Goal: Use online tool/utility: Utilize a website feature to perform a specific function

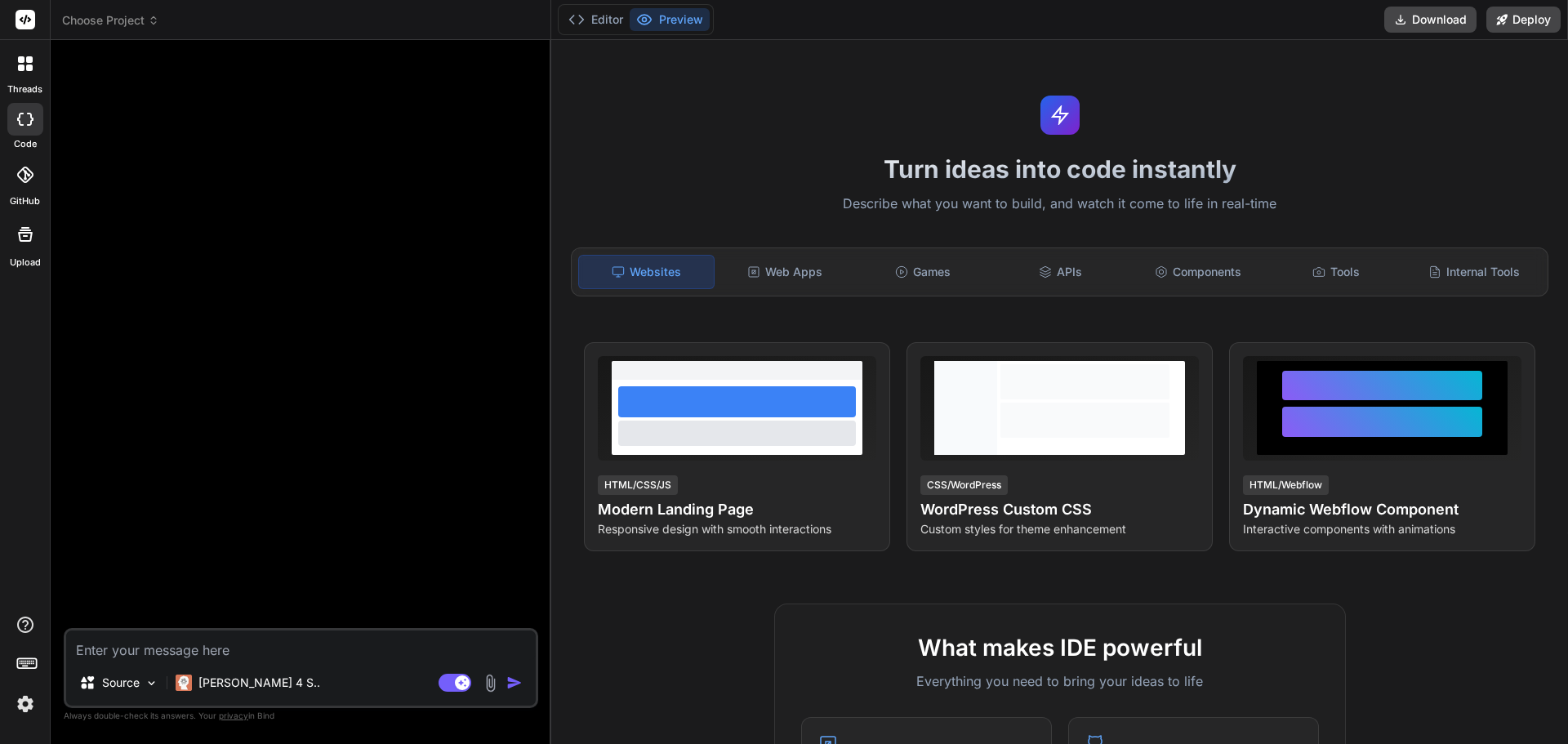
click at [267, 656] on textarea at bounding box center [301, 645] width 470 height 30
paste textarea "Ghidra"
type textarea "Ghidra"
type textarea "x"
type textarea "Ghidraw"
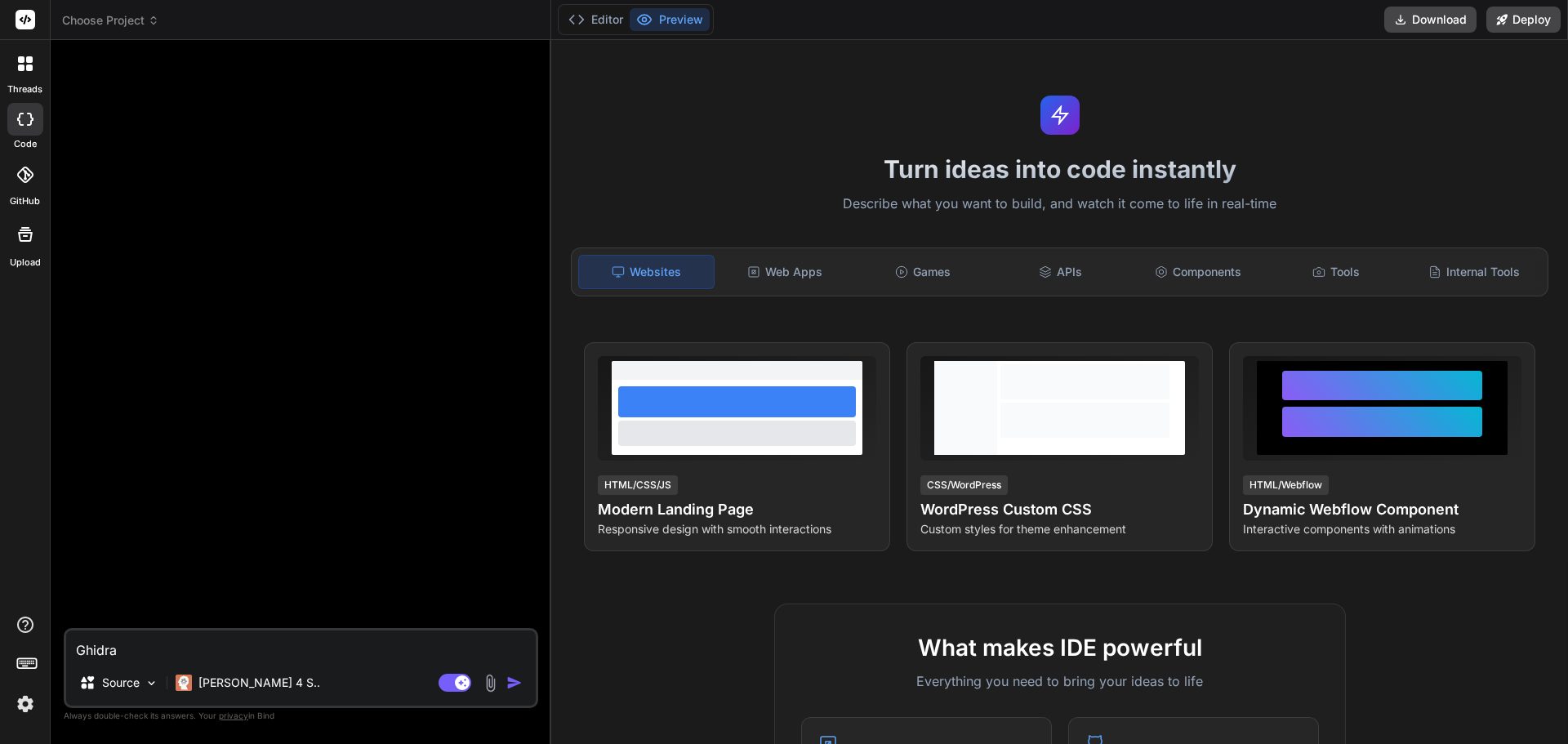
type textarea "x"
type textarea "Ghidrawo"
type textarea "x"
type textarea "Ghidrawot"
type textarea "x"
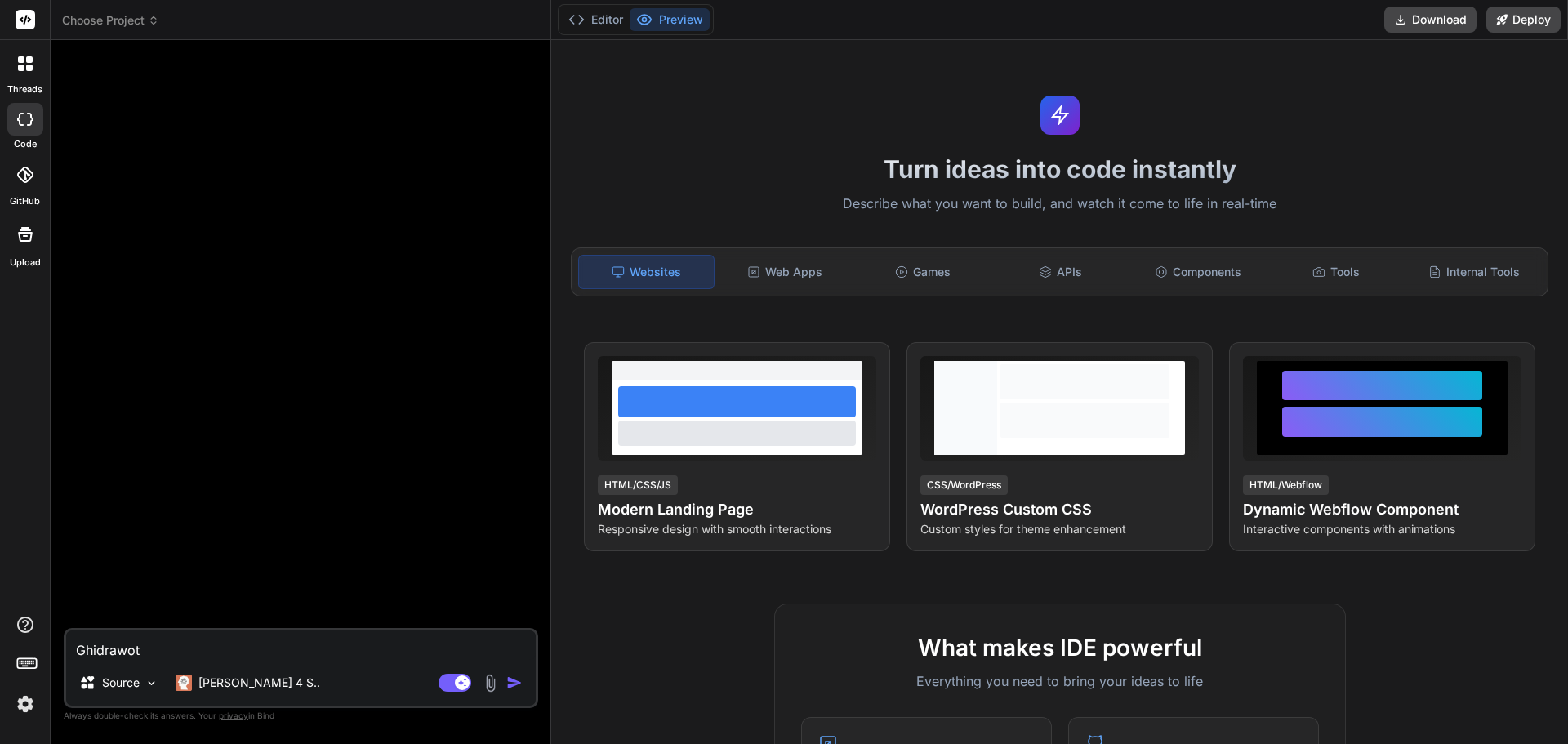
type textarea "Ghidrawo"
type textarea "x"
type textarea "Ghidraw"
type textarea "x"
type textarea "Ghidra"
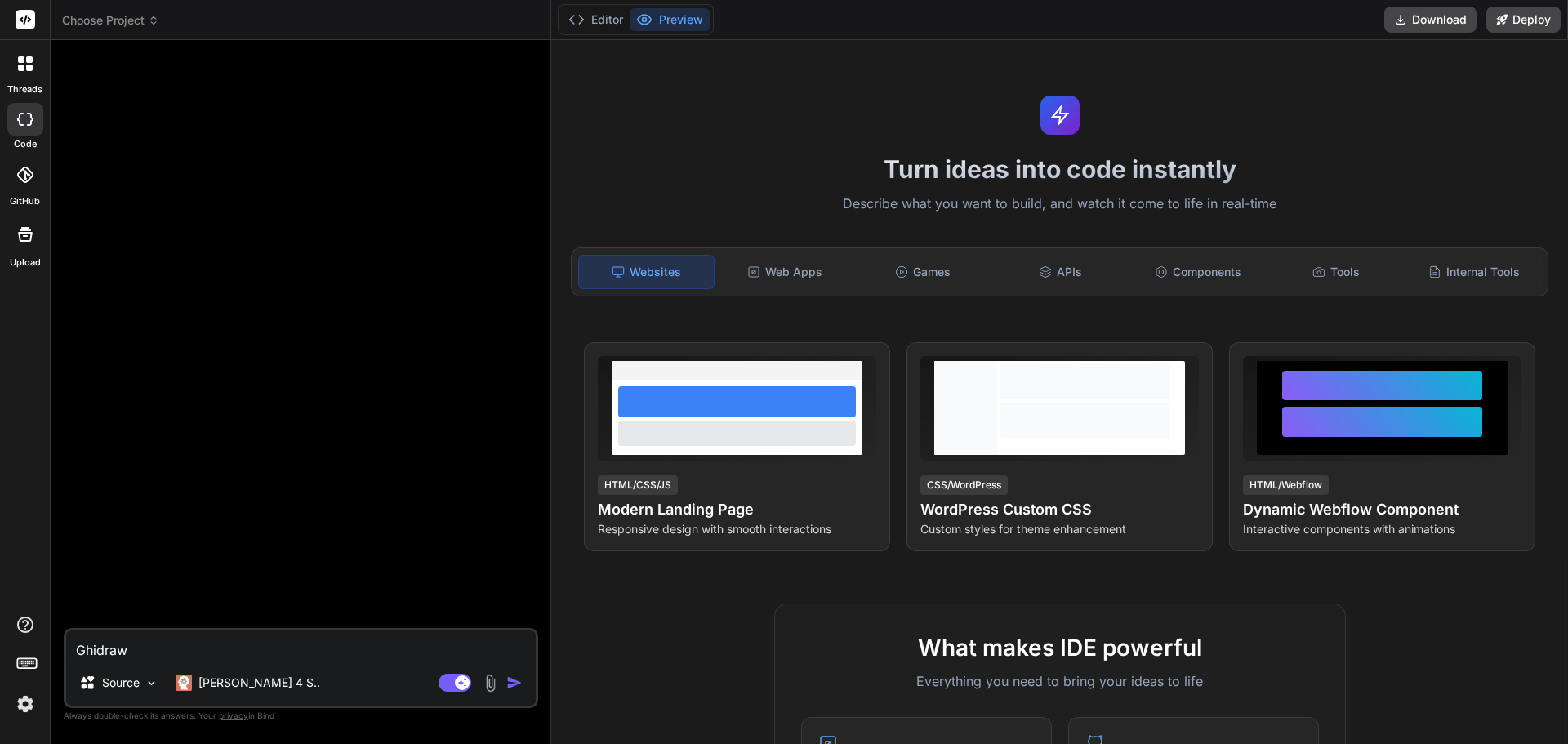
type textarea "x"
type textarea "Ghidr"
type textarea "x"
type textarea "Ghidrｗ"
type textarea "x"
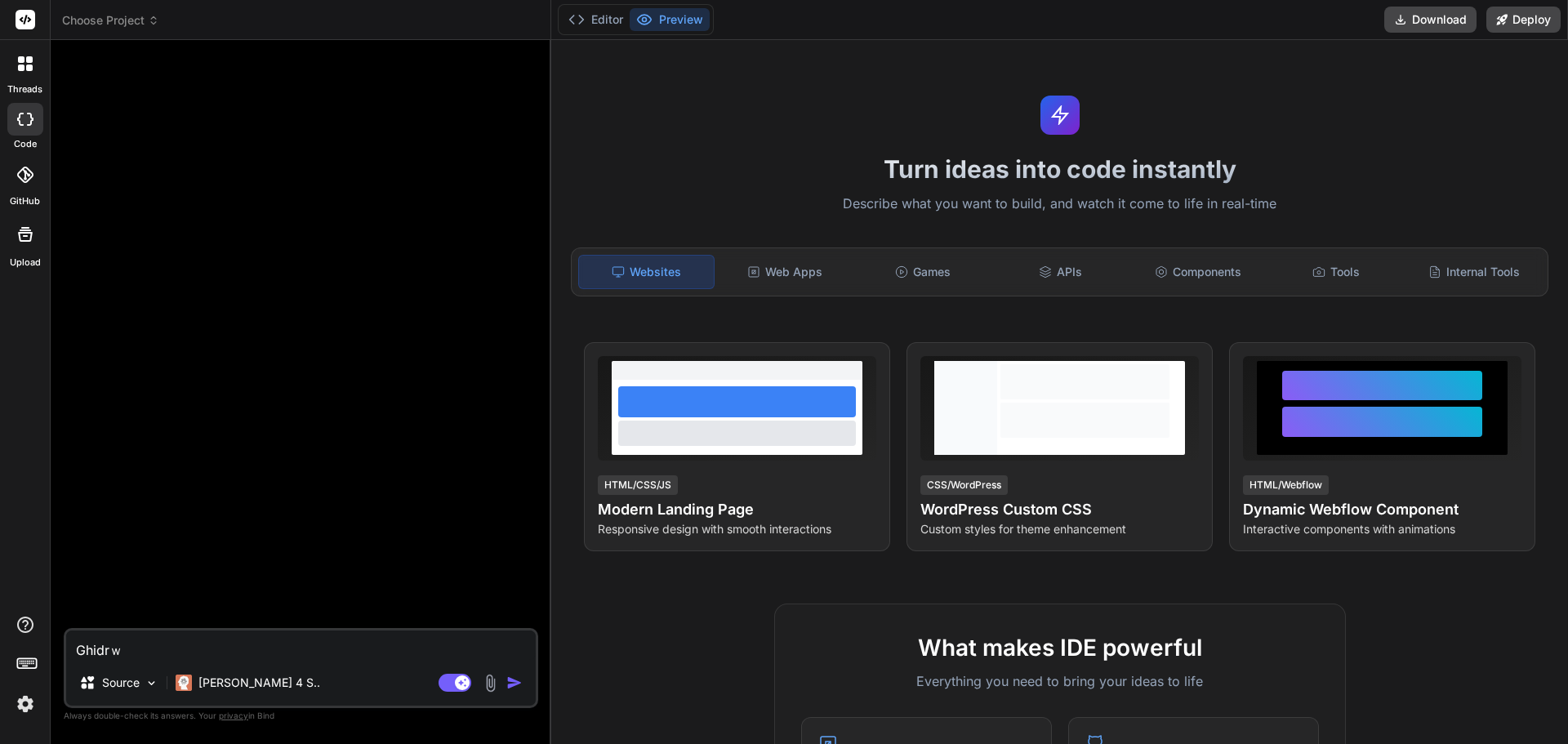
type textarea "Ghidr"
type textarea "x"
type textarea "Ghidra"
type textarea "x"
type textarea "Ghidraｔ"
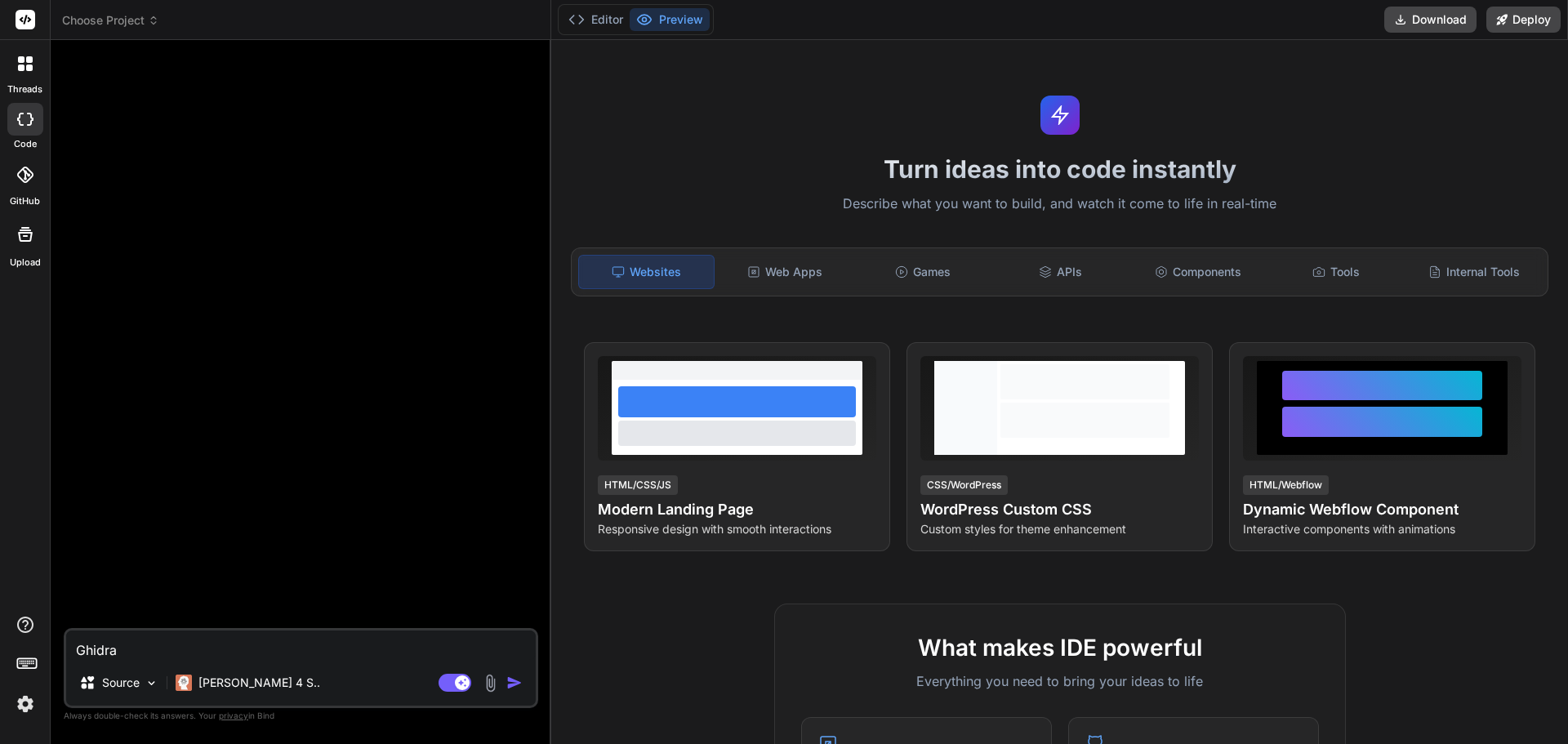
type textarea "x"
type textarea "Ghidraと"
type textarea "x"
type textarea "Ghidra"
type textarea "x"
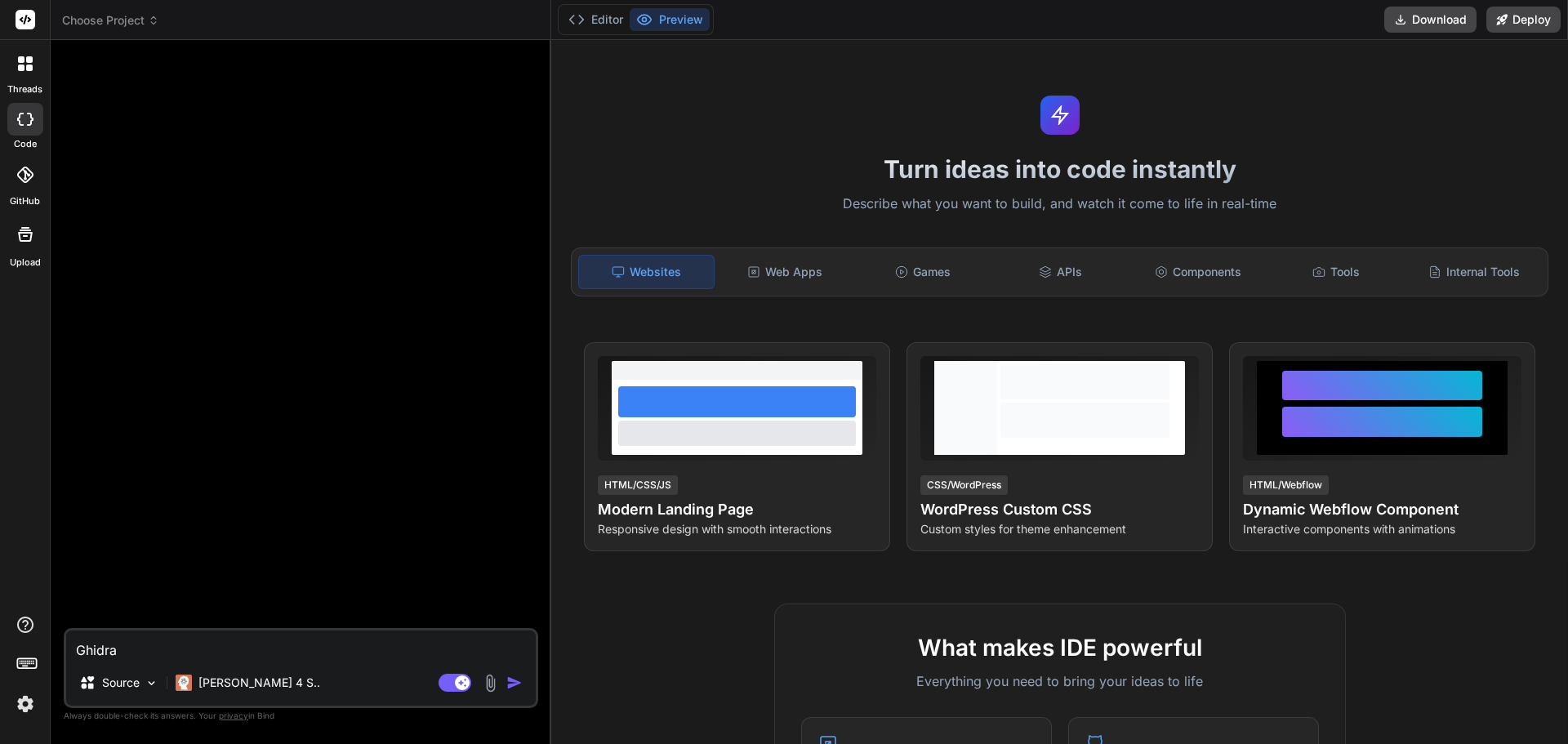
type textarea "Ghidraｗ"
type textarea "x"
type textarea "Ghidraを"
type textarea "x"
type textarea "Ghidraをｔ"
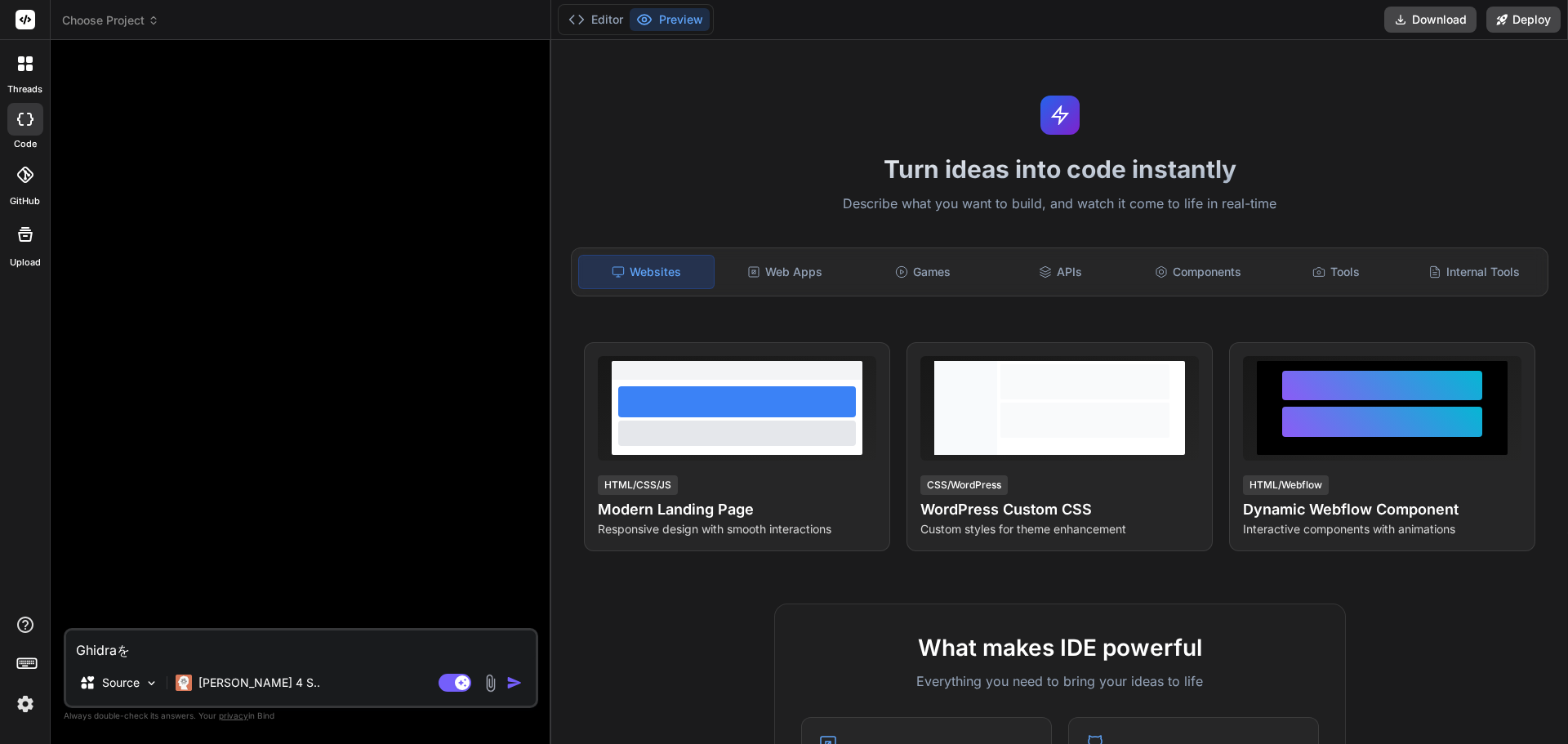
type textarea "x"
type textarea "Ghidraをつ"
type textarea "x"
type textarea "[DEMOGRAPHIC_DATA]をつｋ"
type textarea "x"
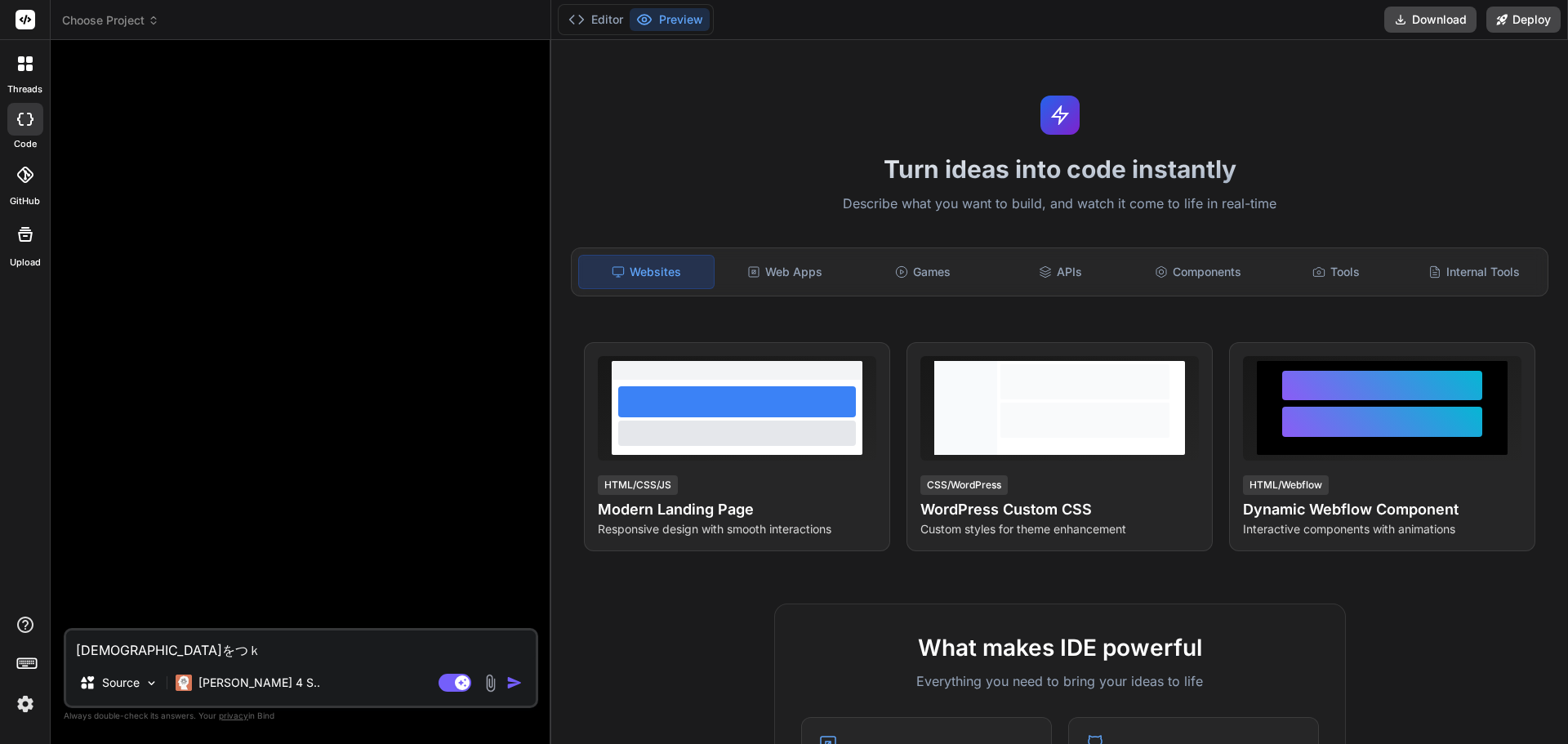
type textarea "Ghidraをつか"
type textarea "x"
type textarea "Ghidraをつかｔ"
type textarea "x"
type textarea "Ghidraをつかｔｔ"
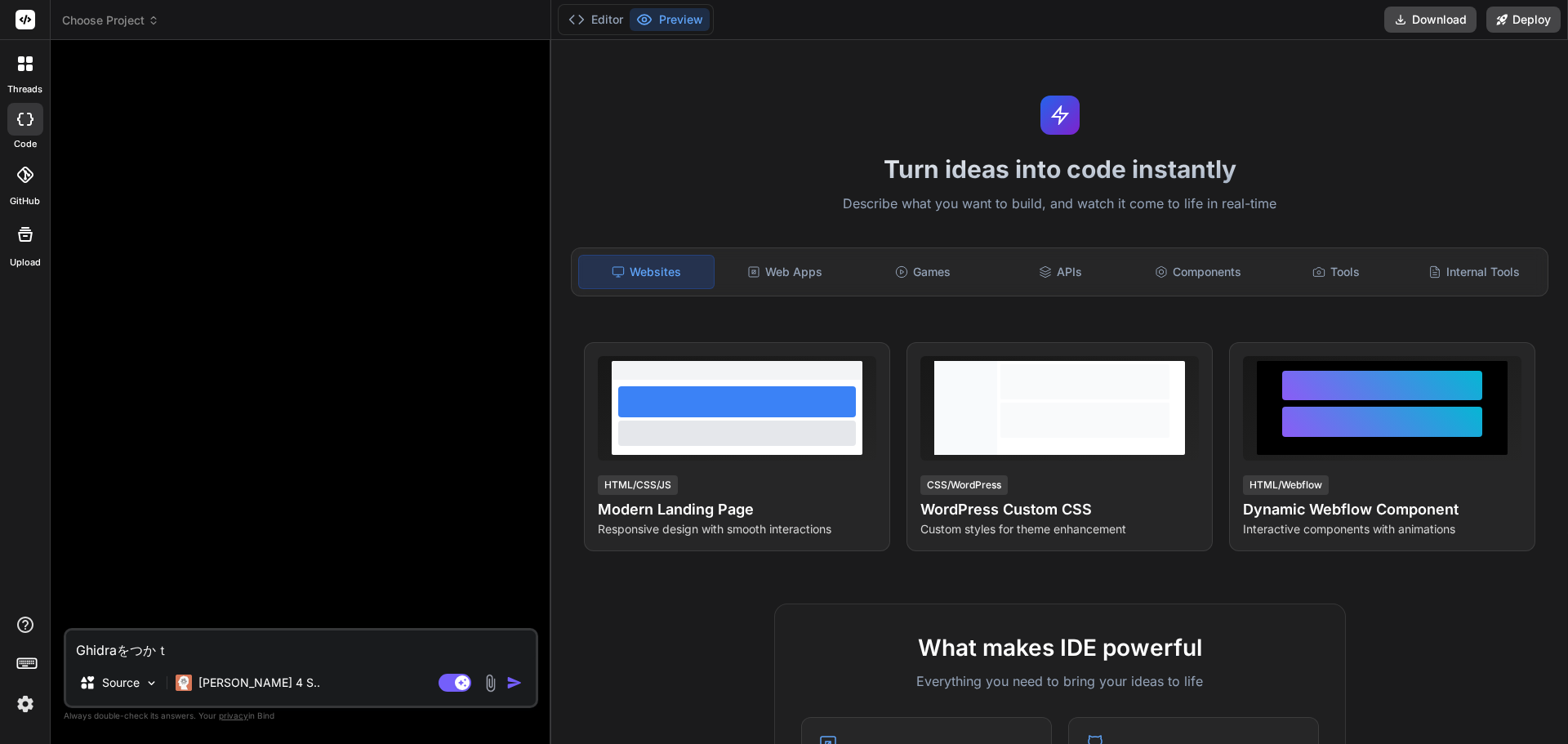
type textarea "x"
type textarea "Ghidraをつかった"
type textarea "x"
type textarea "Ghidraを使った"
type textarea "x"
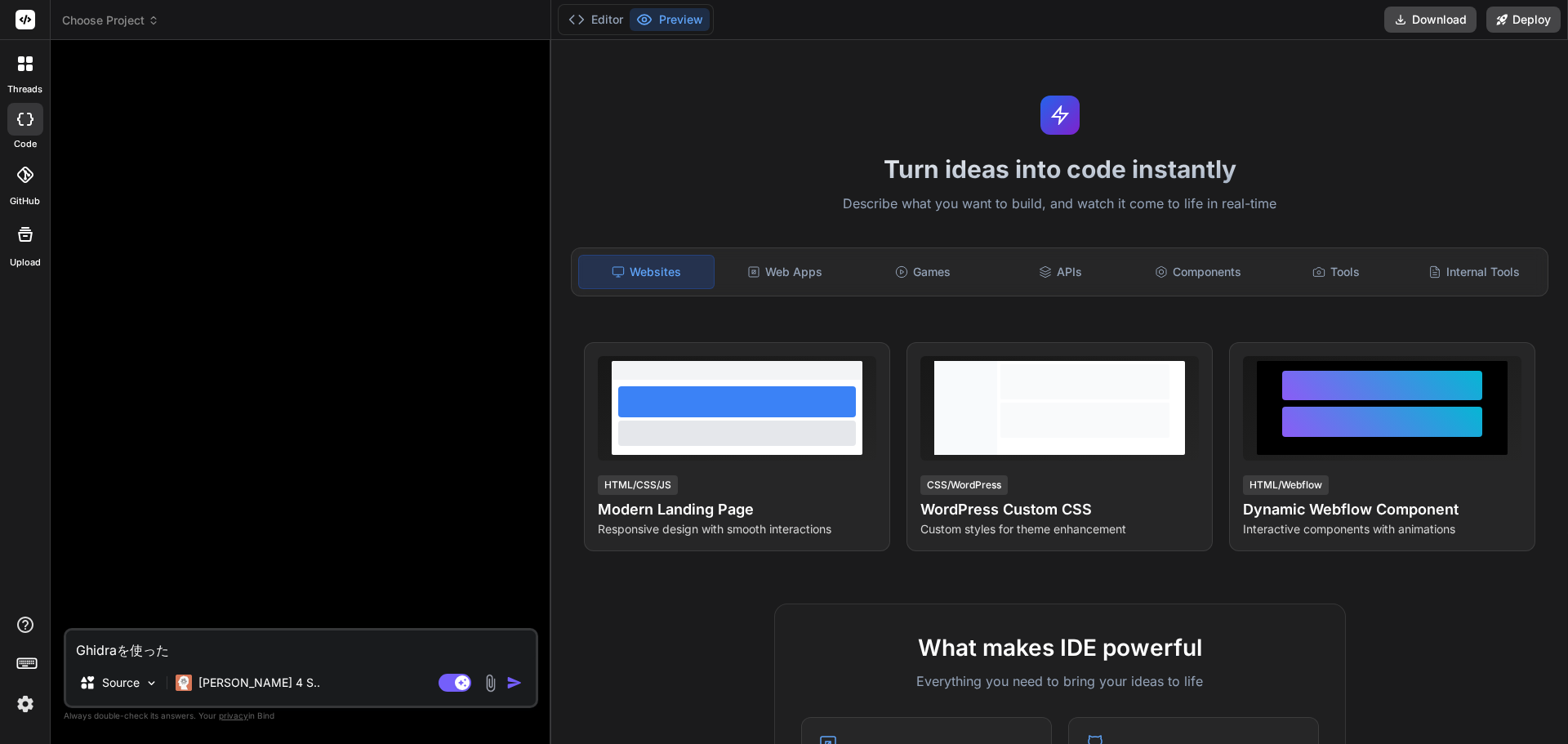
type textarea "Ghidraを使ったM"
type textarea "x"
type textarea "Ghidraを使ったMQ"
type textarea "x"
type textarea "Ghidraを使ったMQL"
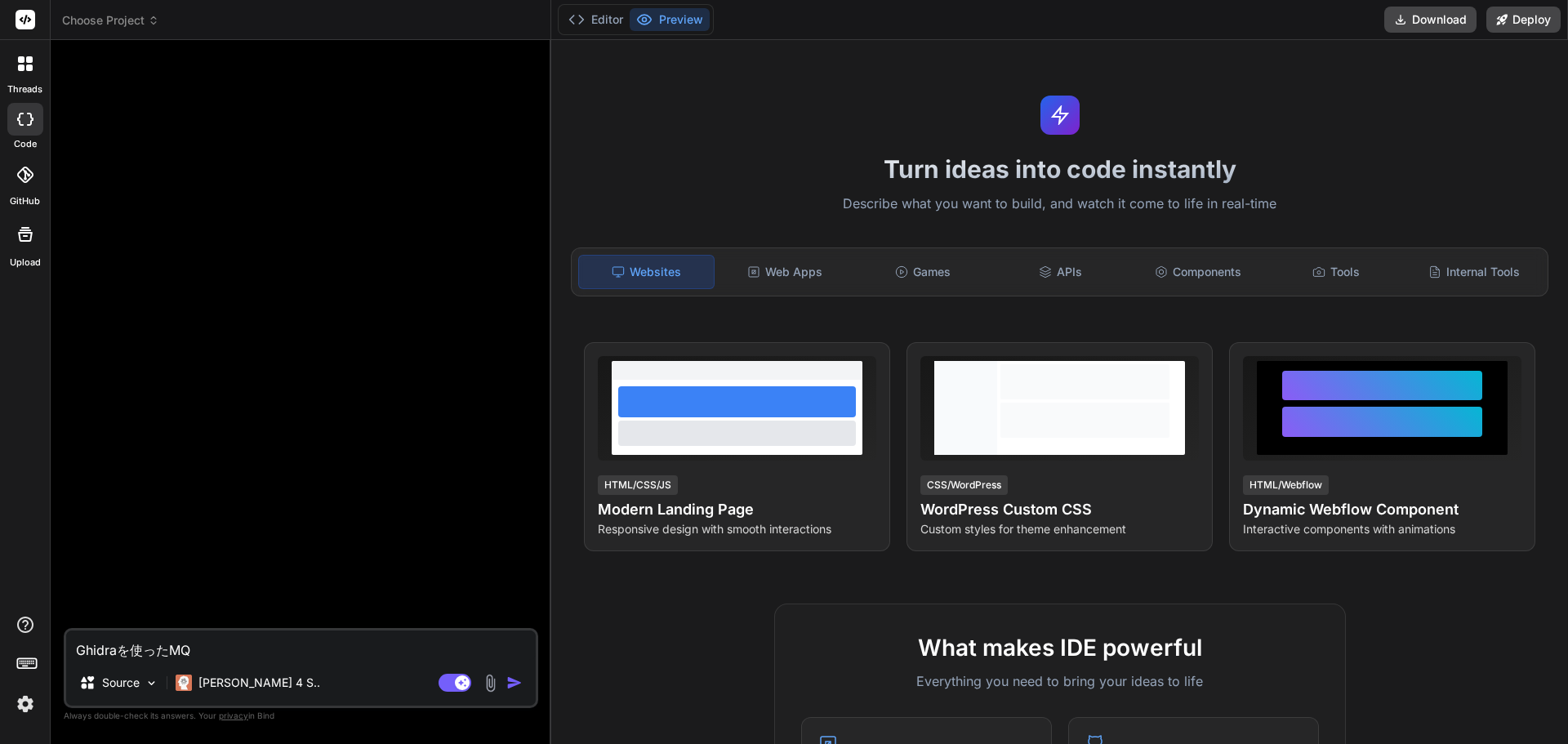
type textarea "x"
type textarea "Ghidraを使ったMQLｎ"
type textarea "x"
type textarea "Ghidraを使ったMQLの"
type textarea "x"
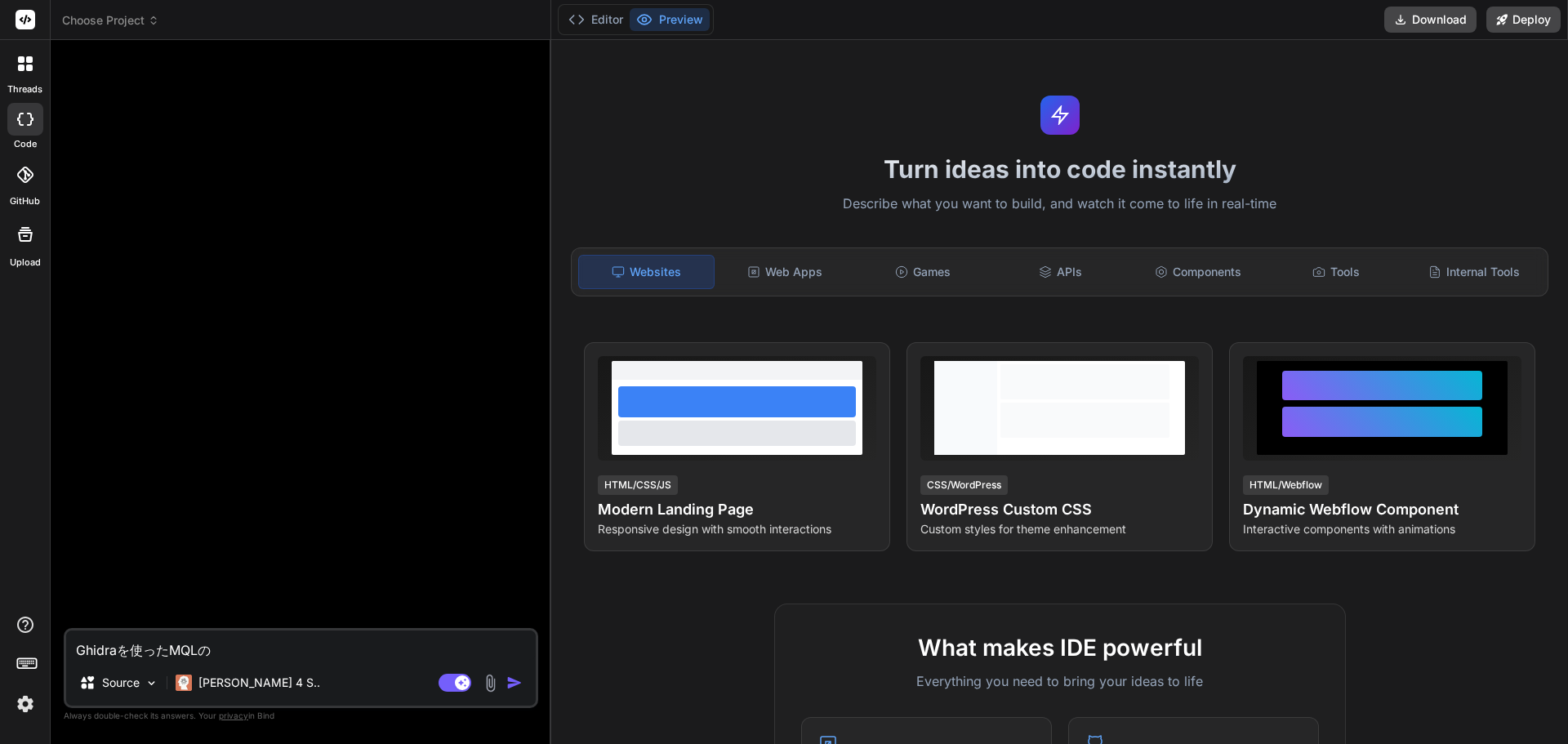
type textarea "Ghidraを使ったMQLのｄ"
type textarea "x"
type textarea "Ghidraを使ったMQLので"
type textarea "x"
type textarea "Ghidraを使ったMQLのでｋ"
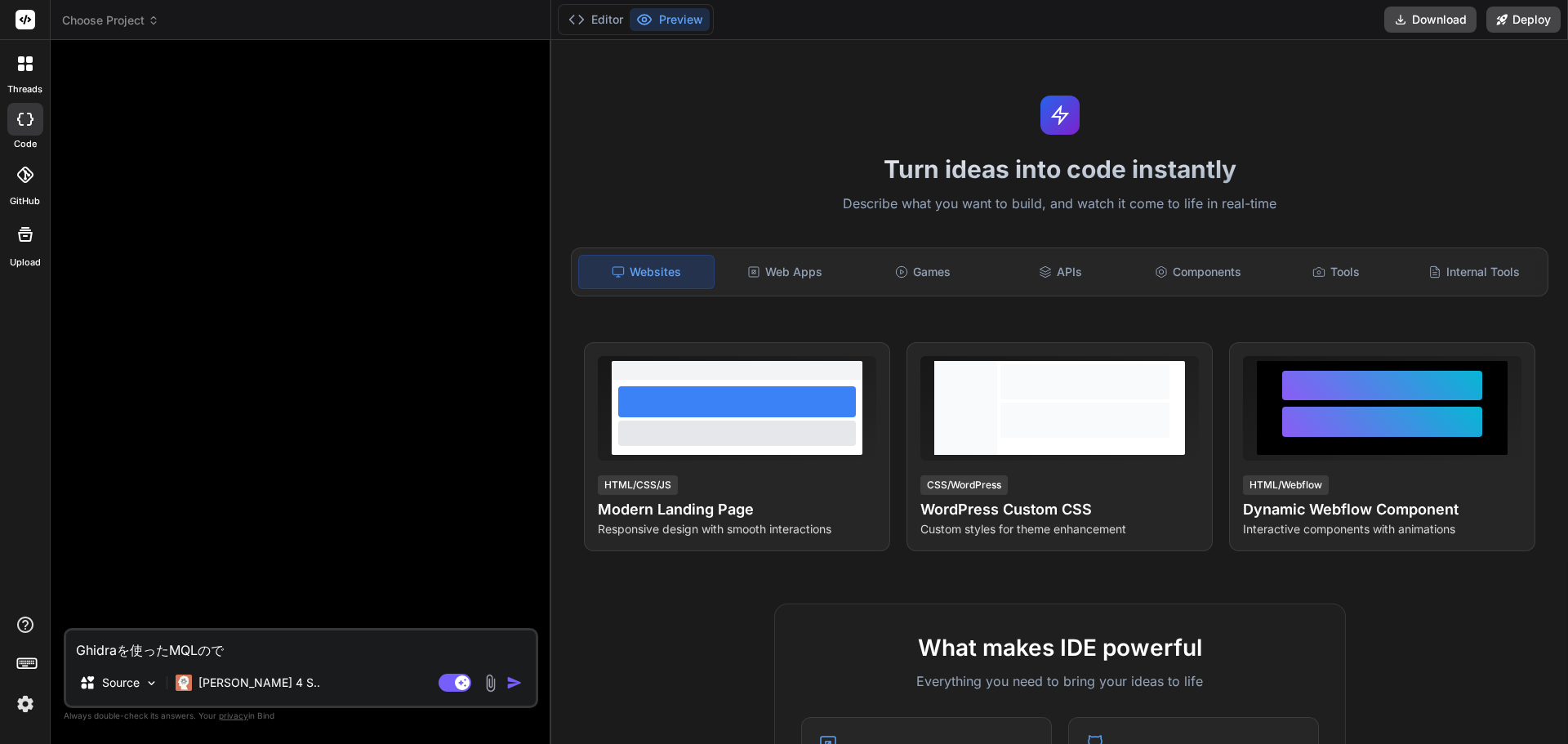
type textarea "x"
type textarea "Ghidraを使ったMQLのでこ"
type textarea "x"
type textarea "Ghidraを使ったMQLのでこｎ"
type textarea "x"
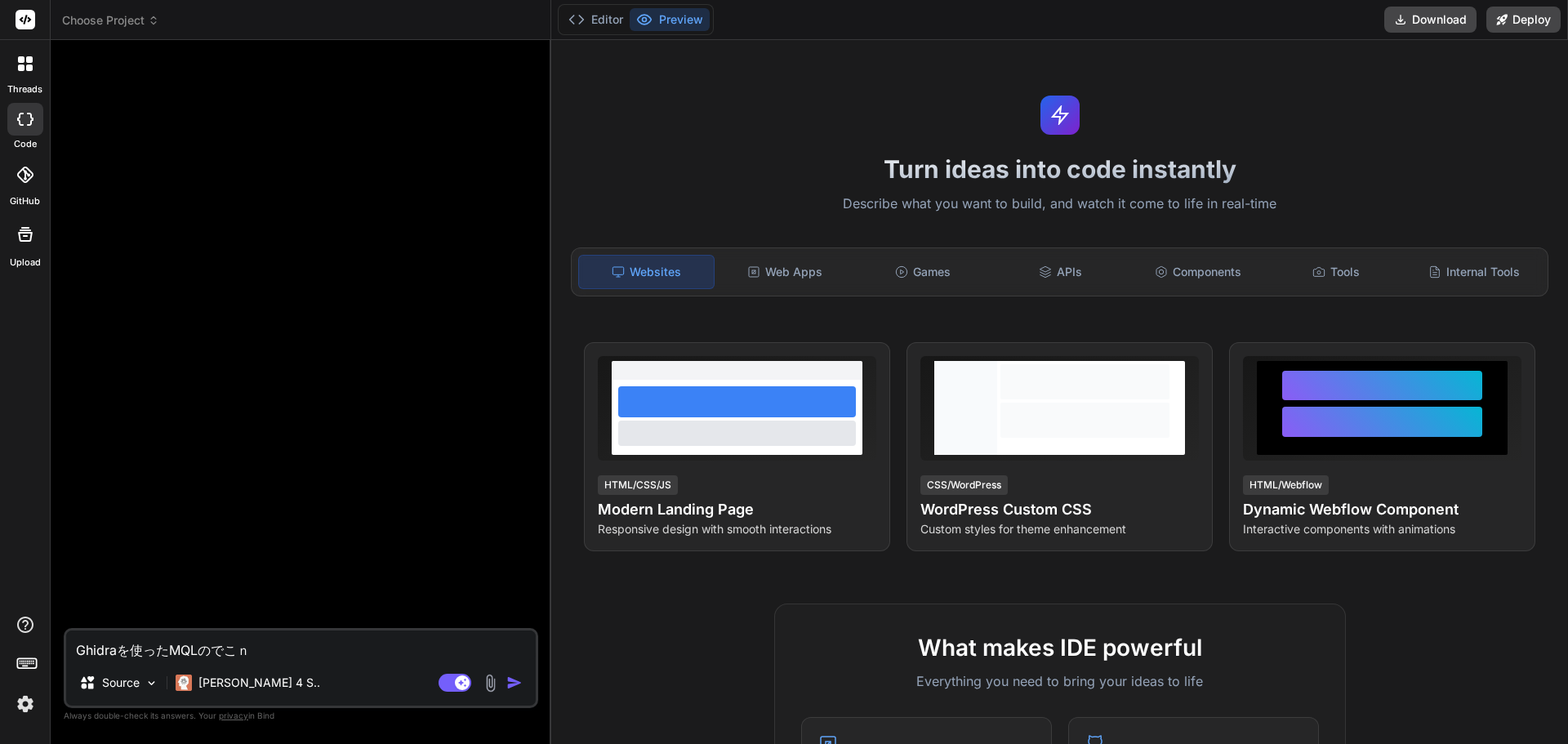
type textarea "Ghidraを使ったMQLのでこんｐ"
type textarea "x"
type textarea "Ghidraを使ったMQLのでこんぱ"
type textarea "x"
type textarea "Ghidraを使ったMQLのでこんぱいう"
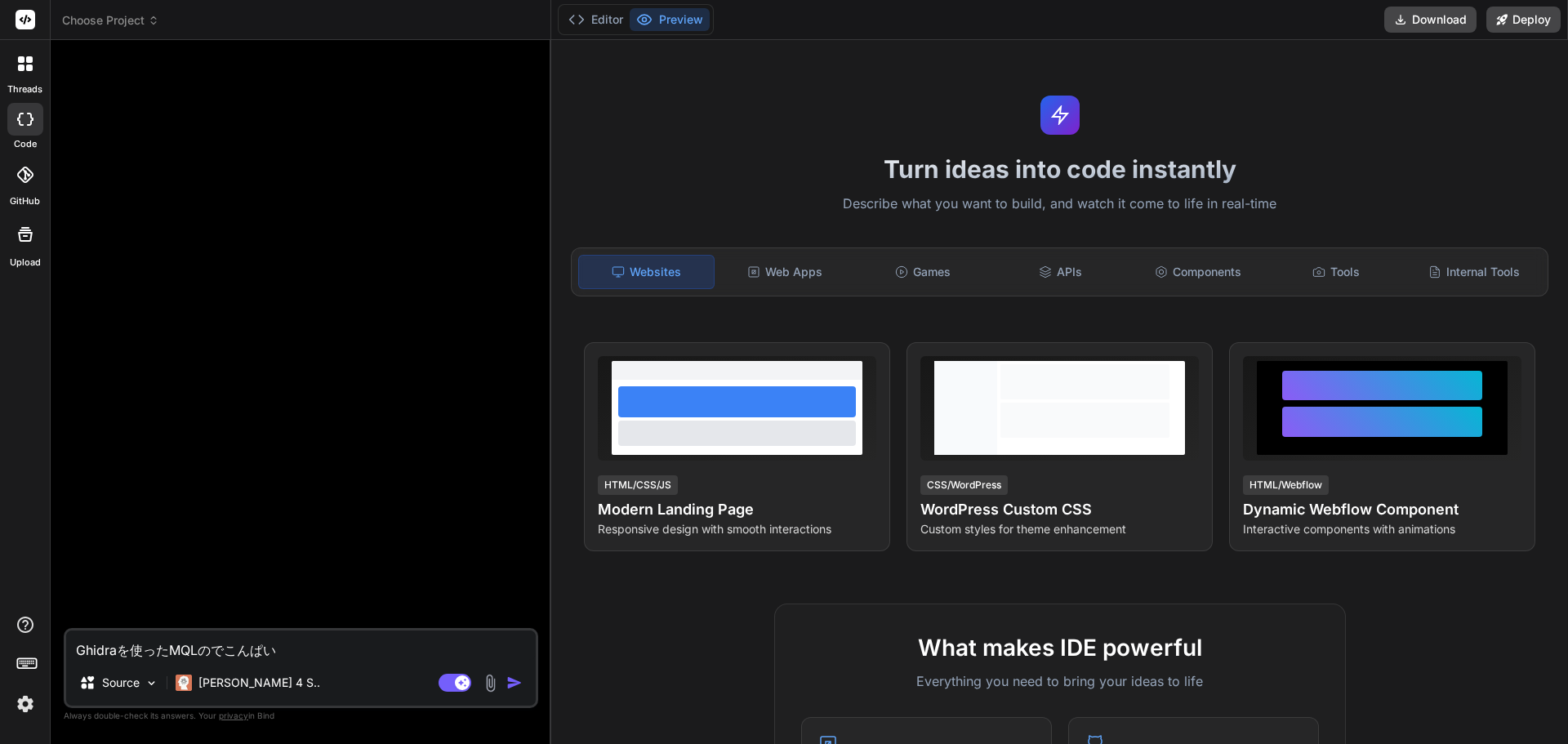
type textarea "x"
type textarea "Ghidraを使ったMQLのでこんぱい"
type textarea "x"
type textarea "Ghidraを使ったMQLのでこんぱ"
type textarea "x"
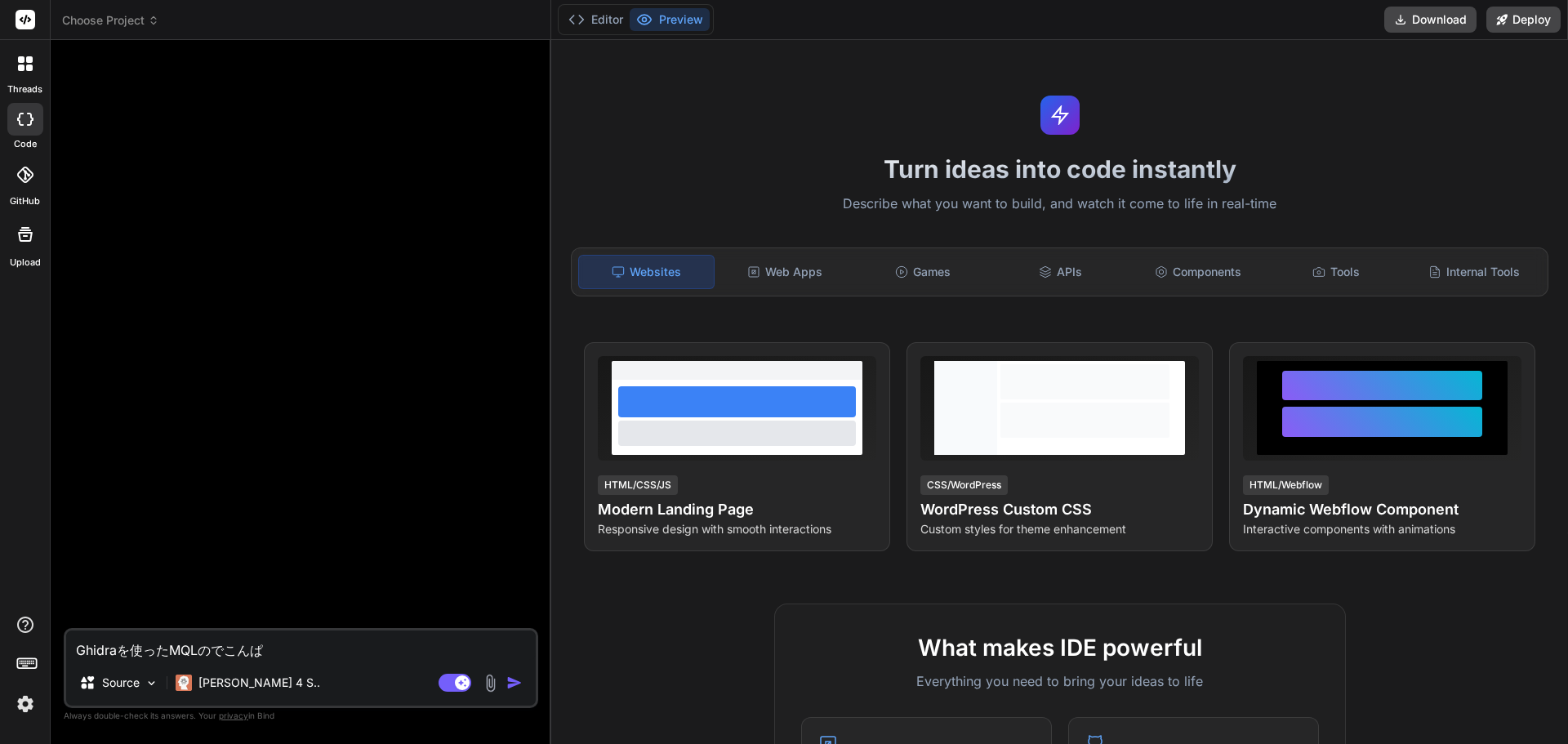
type textarea "Ghidraを使ったMQLのでこんぱい"
type textarea "x"
type textarea "Ghidraを使ったMQLのでこんぱいｒ"
type textarea "x"
type textarea "Ghidraを使ったMQLのでこんぱいる"
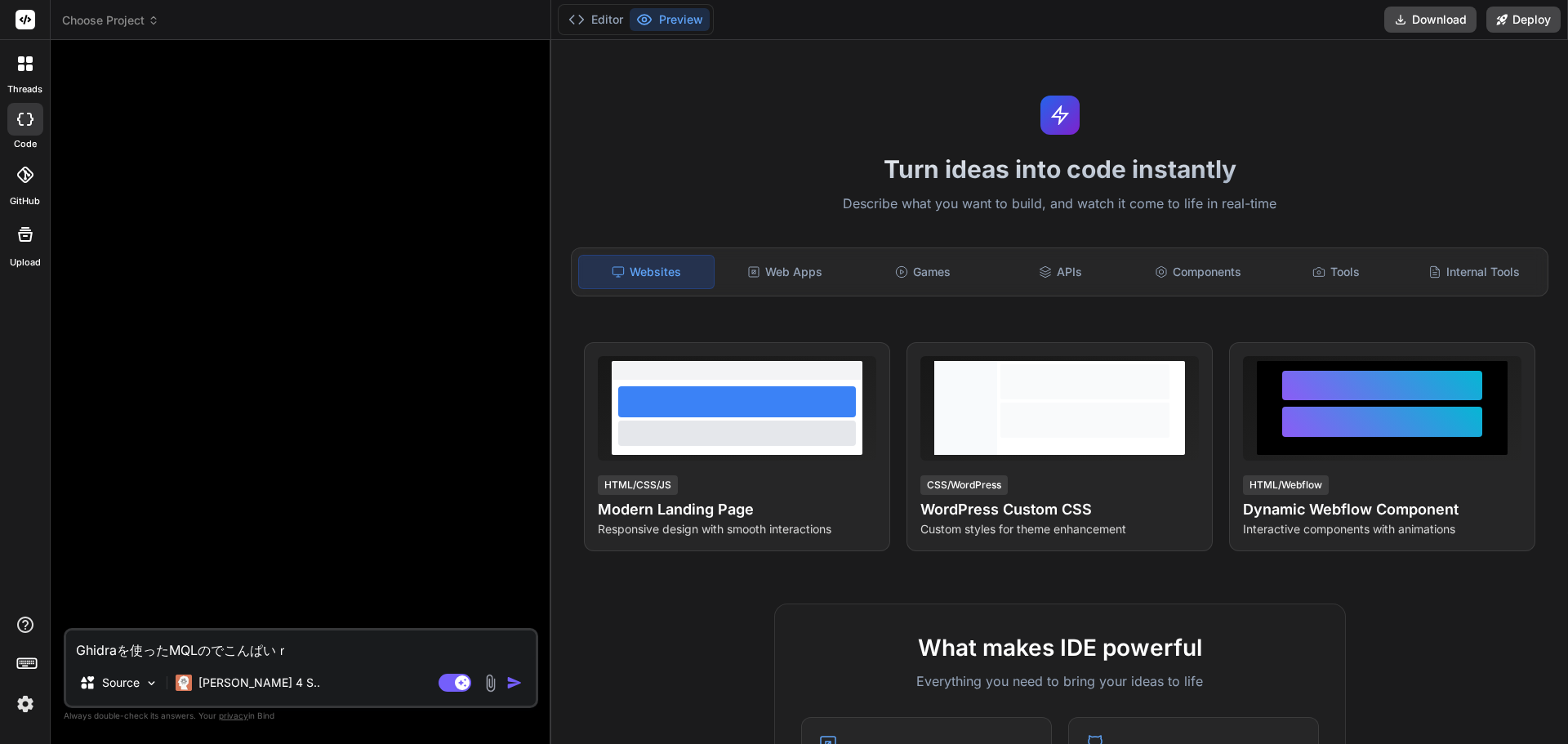
type textarea "x"
type textarea "Ghidraを使ったMQLのデコンパイル"
type textarea "x"
type textarea "Ghidraを使ったMQLのデコンパイルｈ"
type textarea "x"
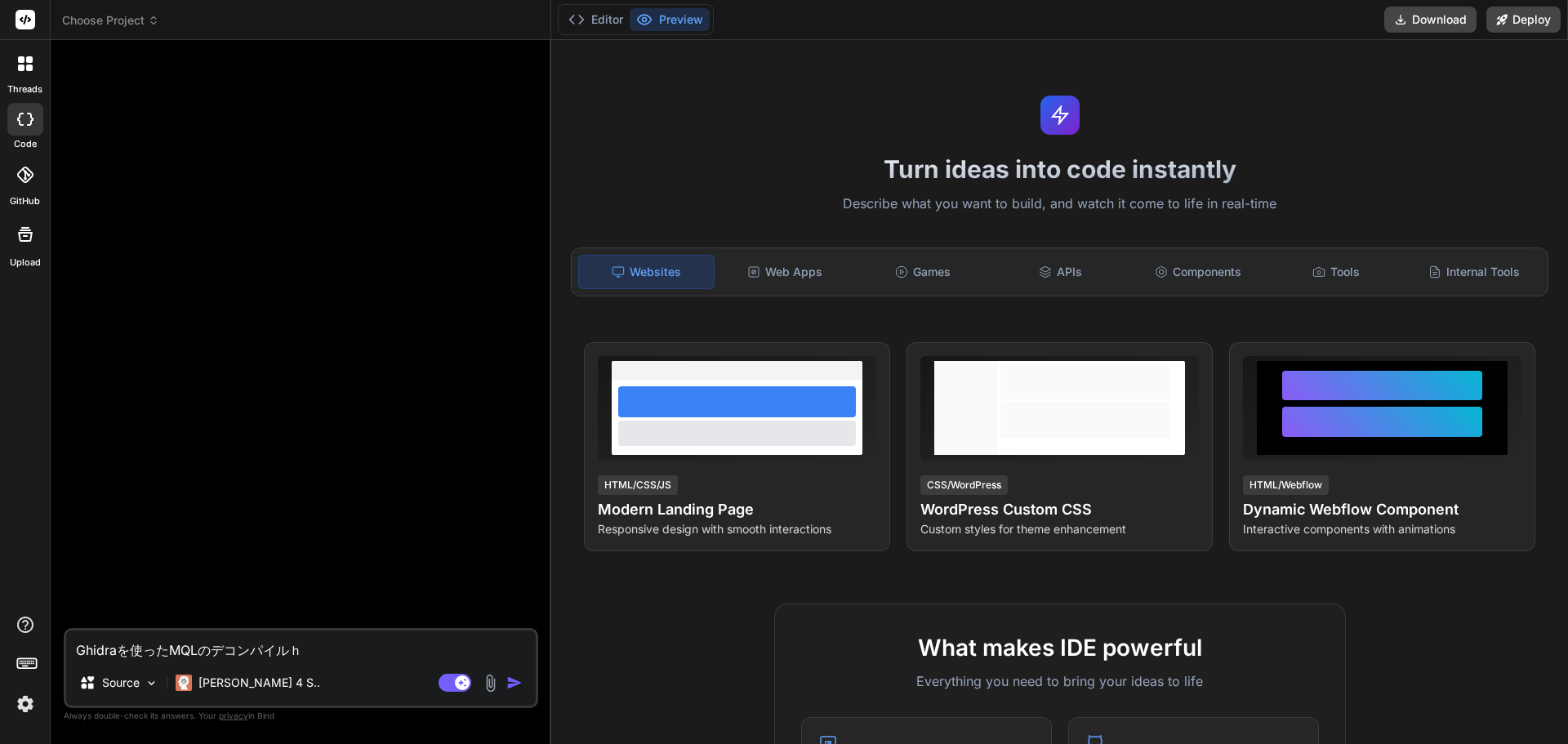
type textarea "Ghidraを使ったMQLのデコンパイルほ"
type textarea "x"
type textarea "Ghidraを使ったMQLのデコンパイルほう"
type textarea "x"
type textarea "Ghidraを使ったMQLのデコンパイルほうｈ"
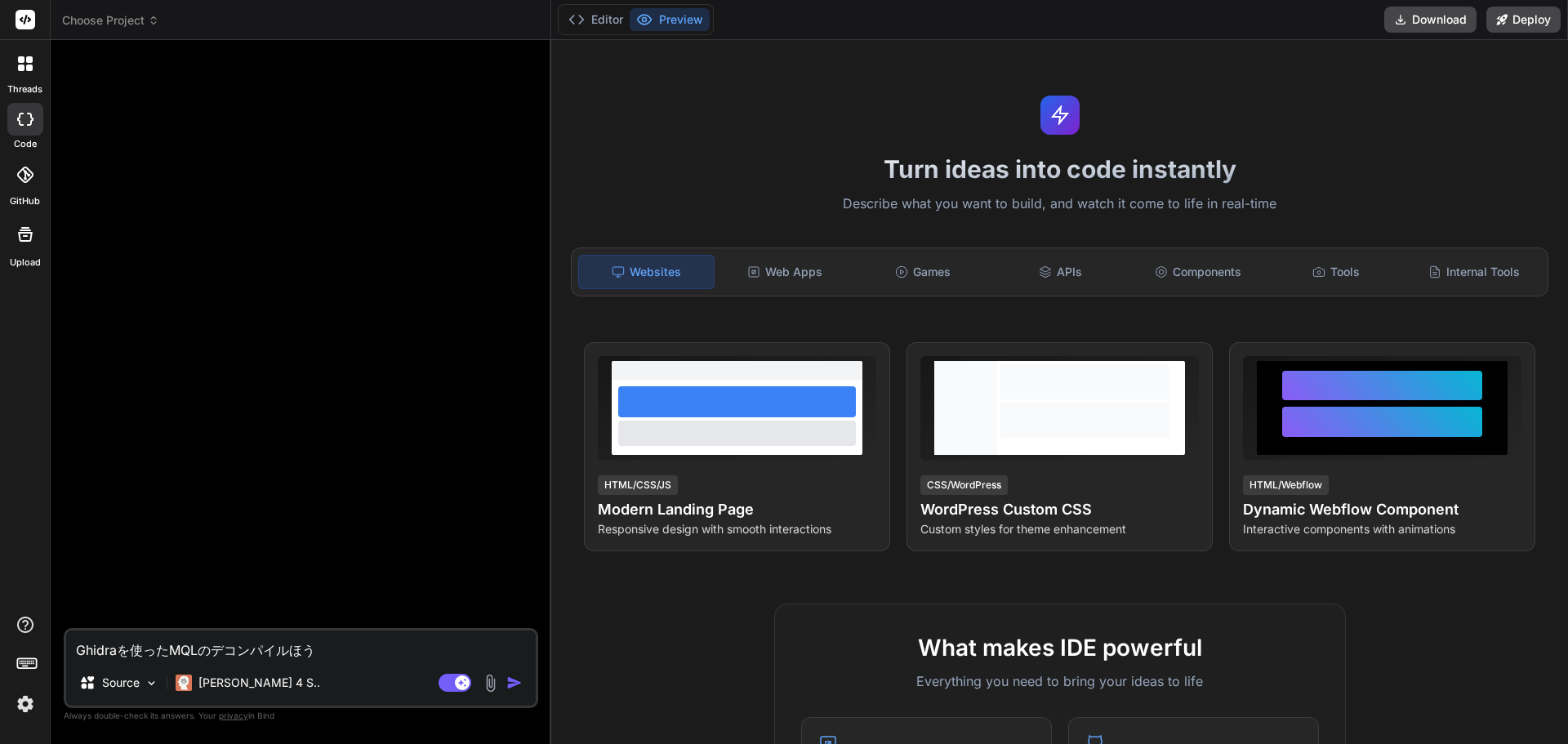
type textarea "x"
type textarea "Ghidraを使ったMQLのデコンパイルほうほ"
type textarea "x"
type textarea "Ghidraを使ったMQLのデコンパイルほうほう"
type textarea "x"
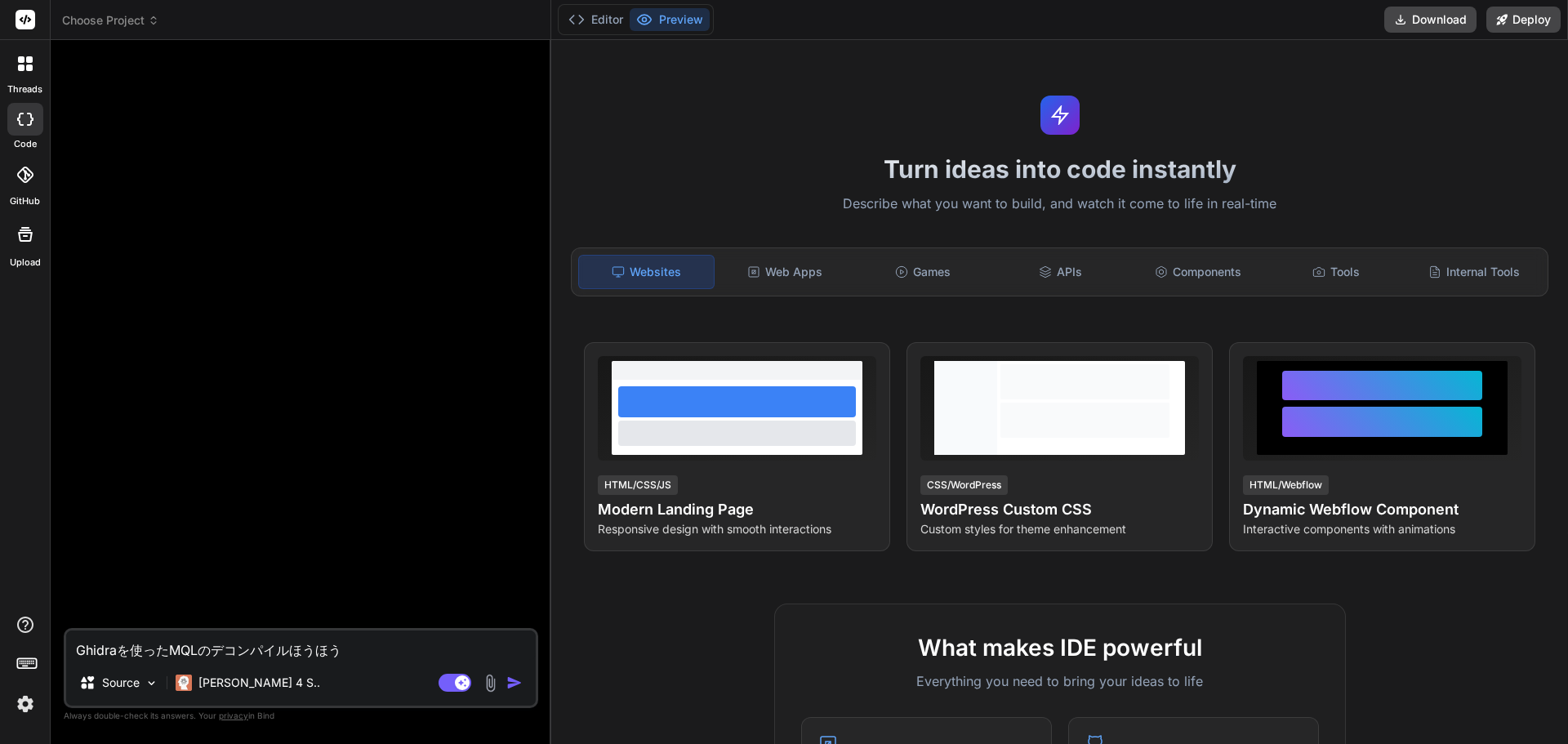
type textarea "Ghidraを使ったMQLのデコンパイル方法"
type textarea "x"
type textarea "Ghidraを使ったMQLのデコンパイル方法お"
type textarea "x"
type textarea "Ghidraを使ったMQLのデコンパイル方法おｓ"
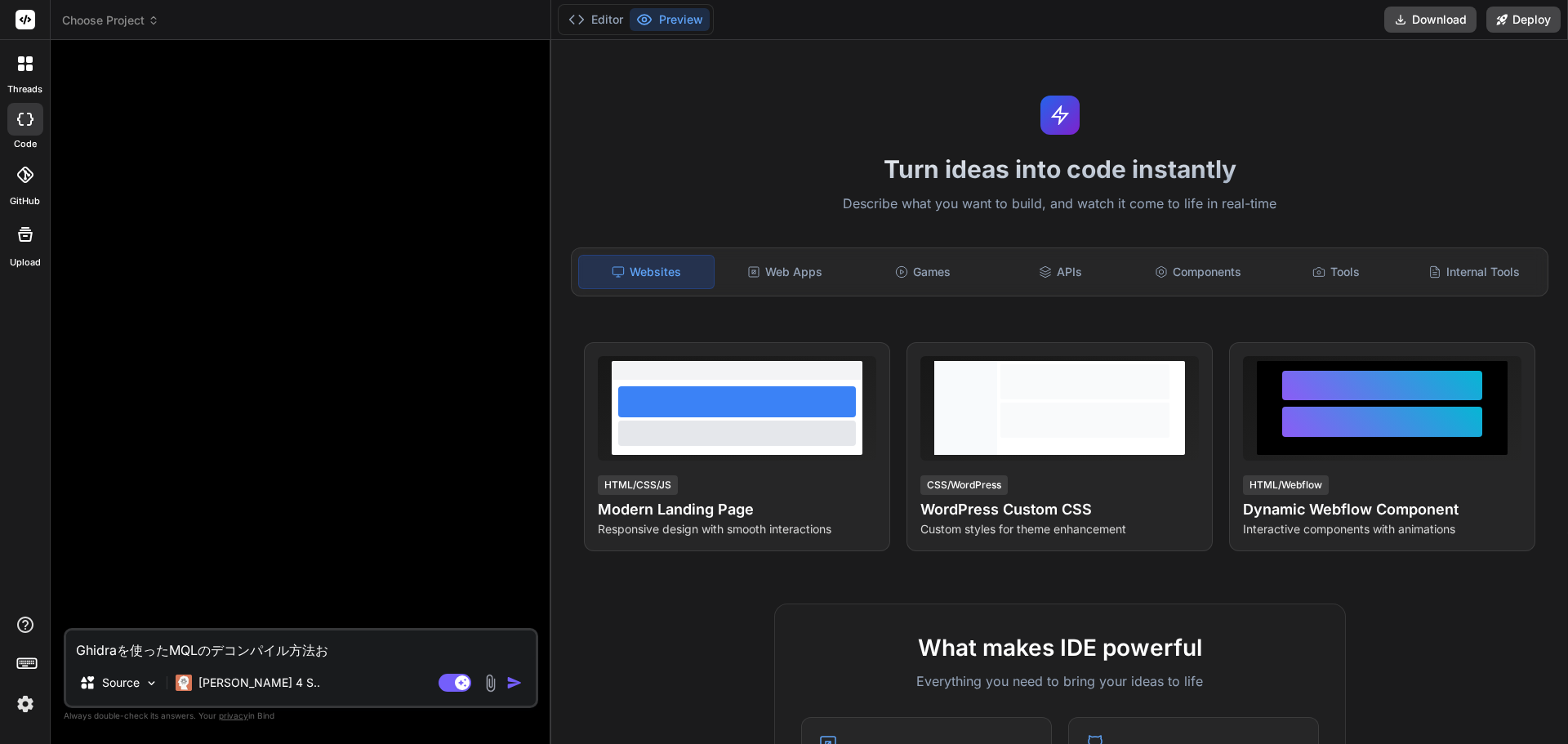
type textarea "x"
type textarea "Ghidraを使ったMQLのデコンパイル方法おし"
type textarea "x"
type textarea "Ghidraを使ったMQLのデコンパイル方法おしえ"
type textarea "x"
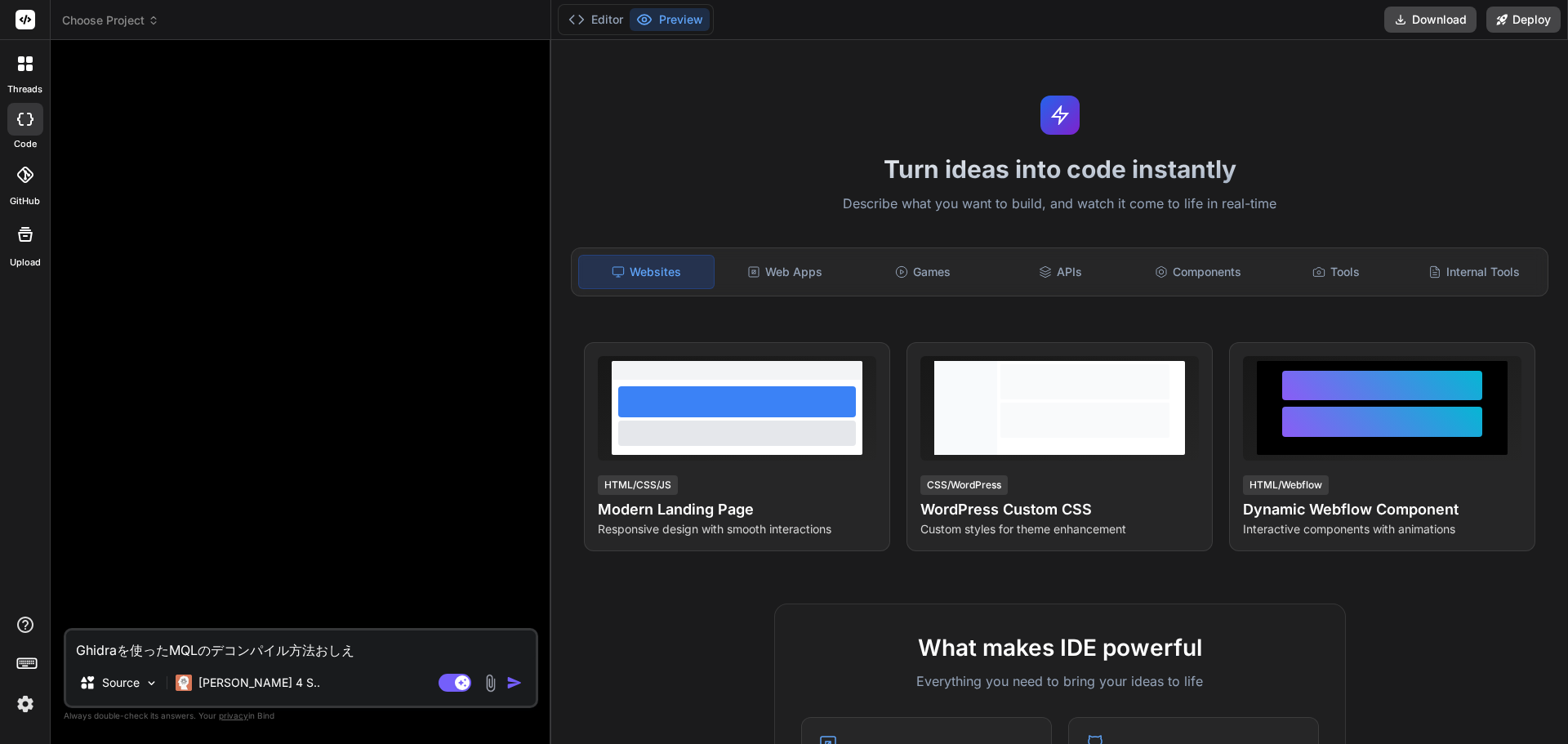
type textarea "Ghidraを使ったMQLのデコンパイル方法おしえｔ"
type textarea "x"
type textarea "Ghidraを使ったMQLのデコンパイル方法おしえて"
type textarea "x"
type textarea "Ghidraを使ったMQLのデコンパイル方法おしえてｋ"
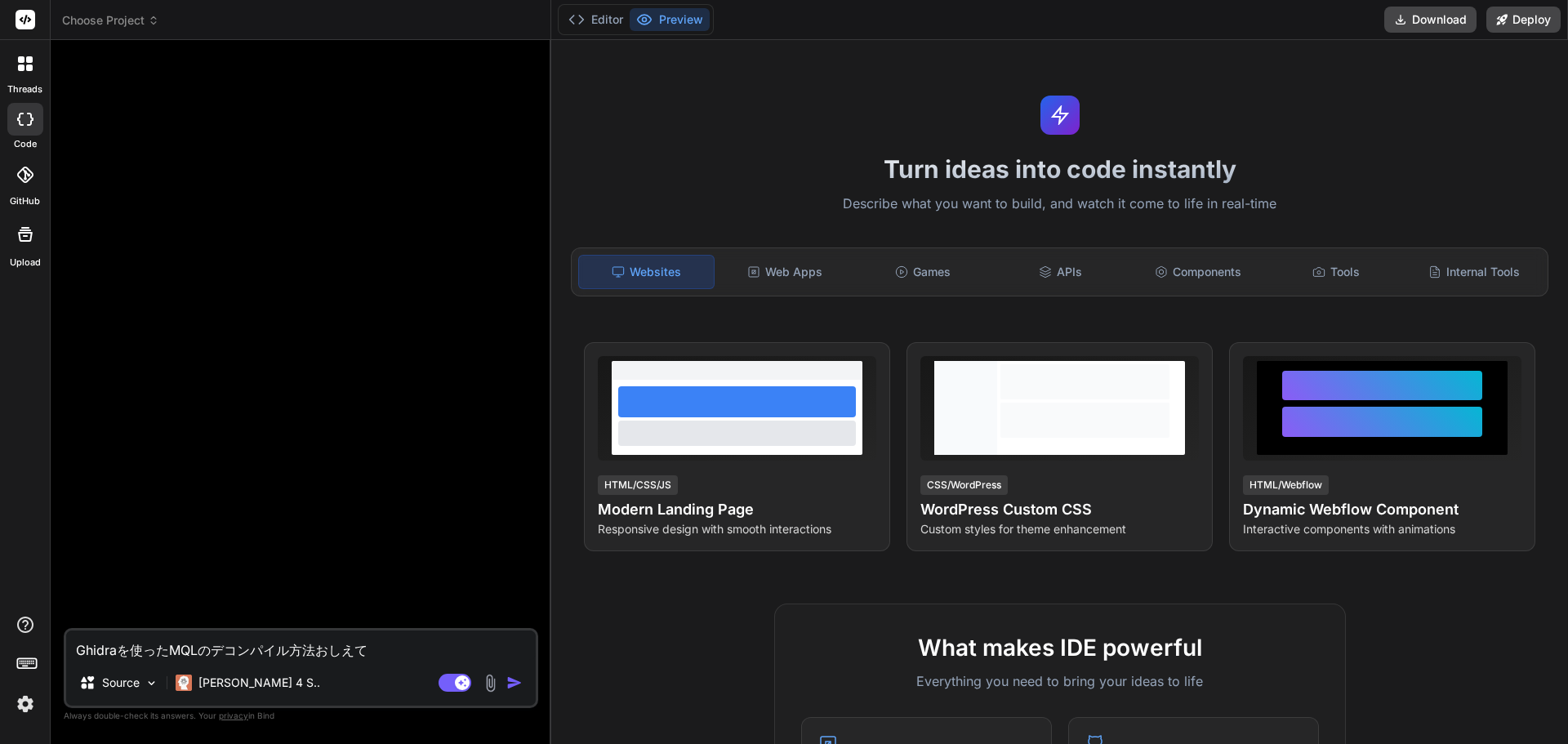
type textarea "x"
type textarea "Ghidraを使ったMQLのデコンパイル方法おしえてく"
type textarea "x"
type textarea "Ghidraを使ったMQLのデコンパイル方法おしえてくｄ"
type textarea "x"
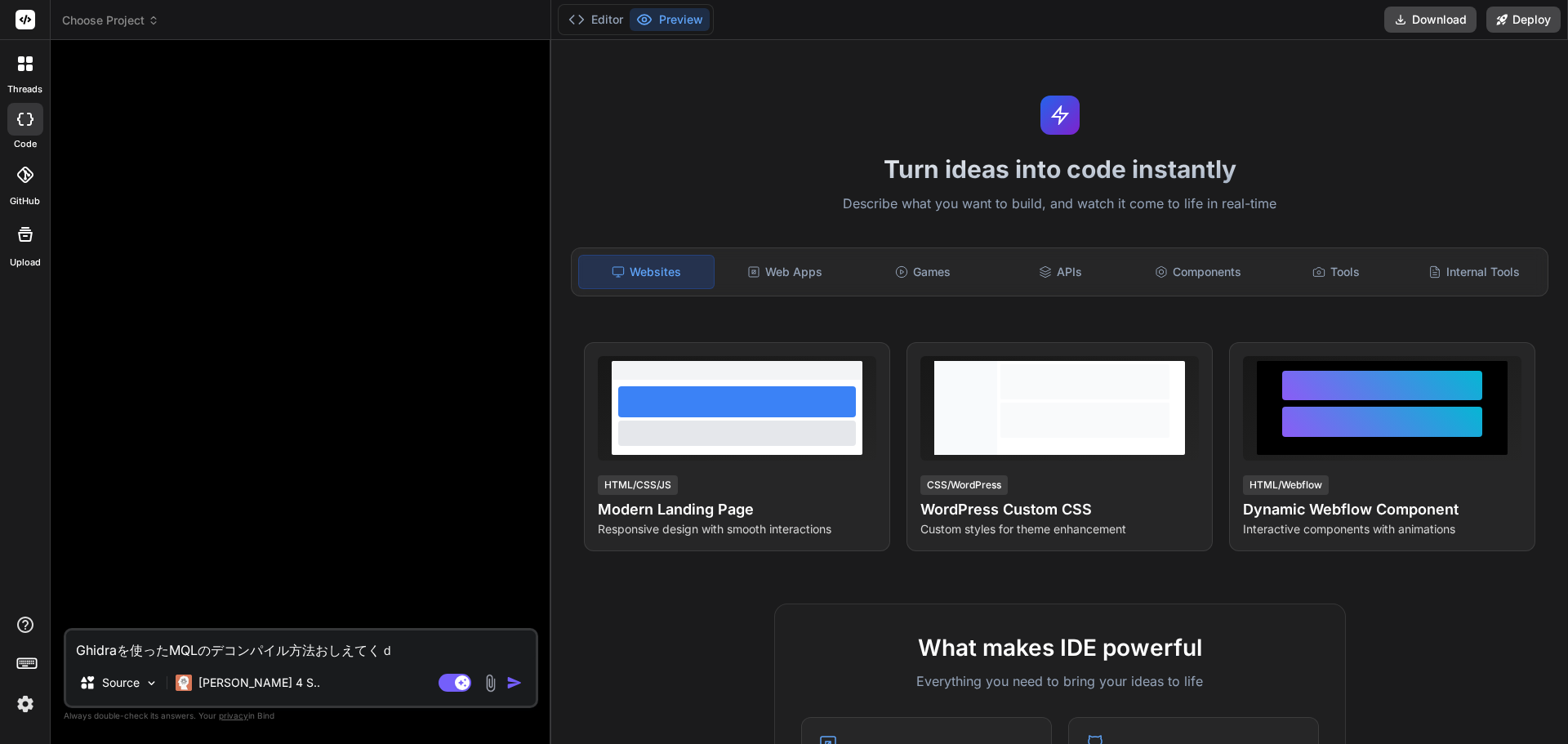
type textarea "Ghidraを使ったMQLのデコンパイル方法おしえてくだ"
type textarea "x"
type textarea "Ghidraを使ったMQLのデコンパイル方法おしえてくだｓ"
type textarea "x"
type textarea "Ghidraを使ったMQLのデコンパイル方法おしえてくださ"
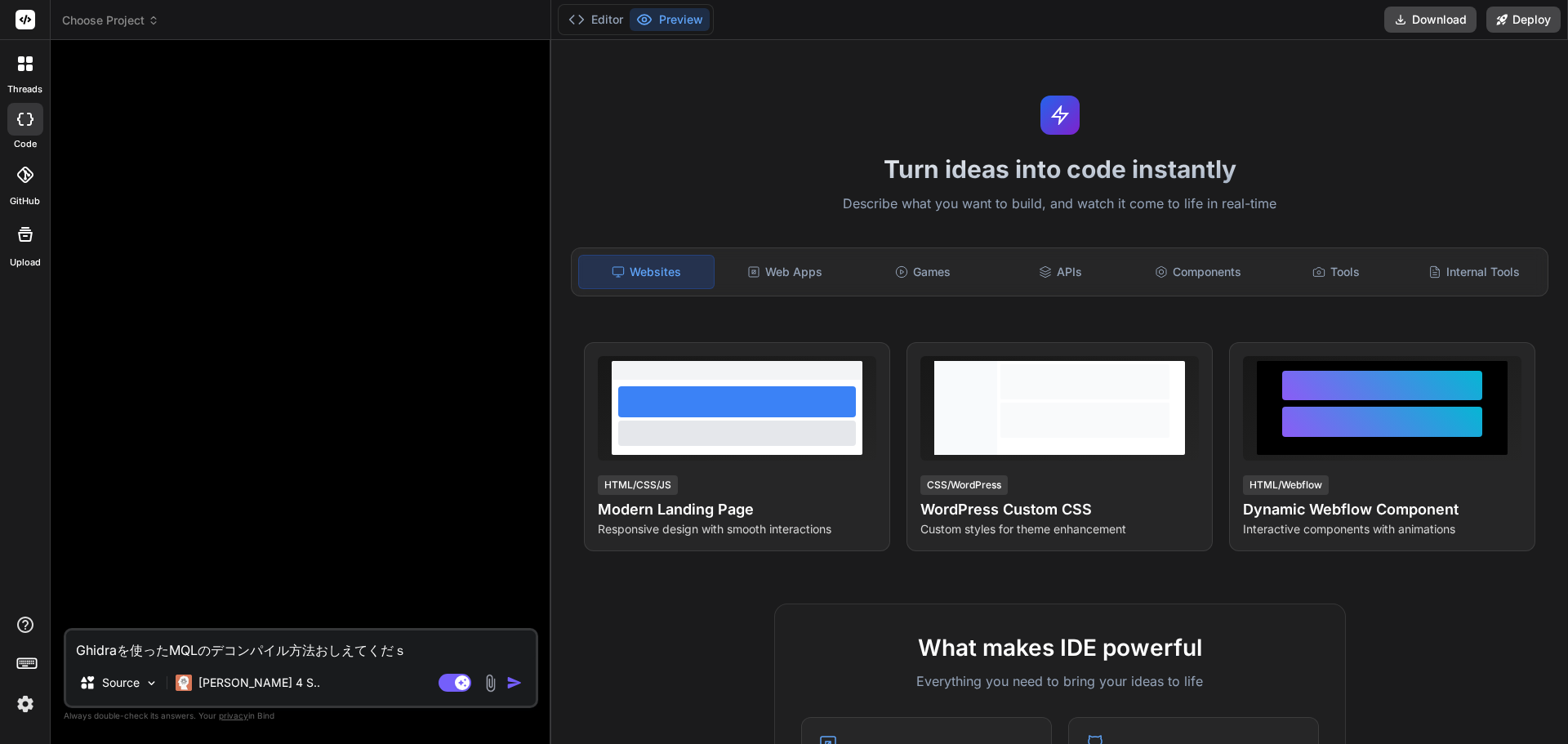
type textarea "x"
type textarea "Ghidraを使ったMQLのデコンパイル方法おしえてください"
type textarea "x"
type textarea "Ghidraを使ったMQLのデコンパイル方法教えてください"
type textarea "x"
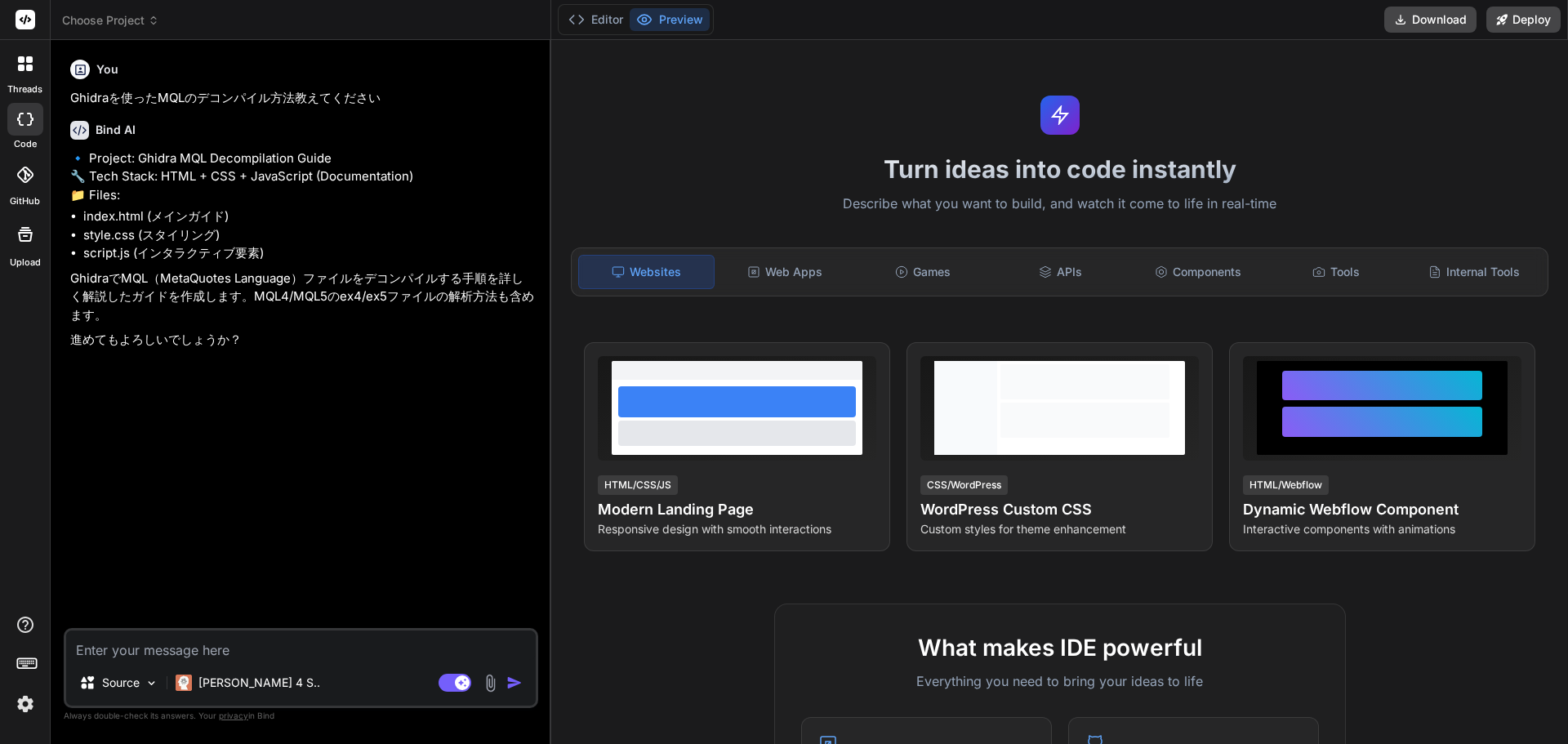
type textarea "x"
click at [212, 654] on textarea at bounding box center [301, 645] width 470 height 30
type textarea "お"
type textarea "x"
type textarea "おｎ"
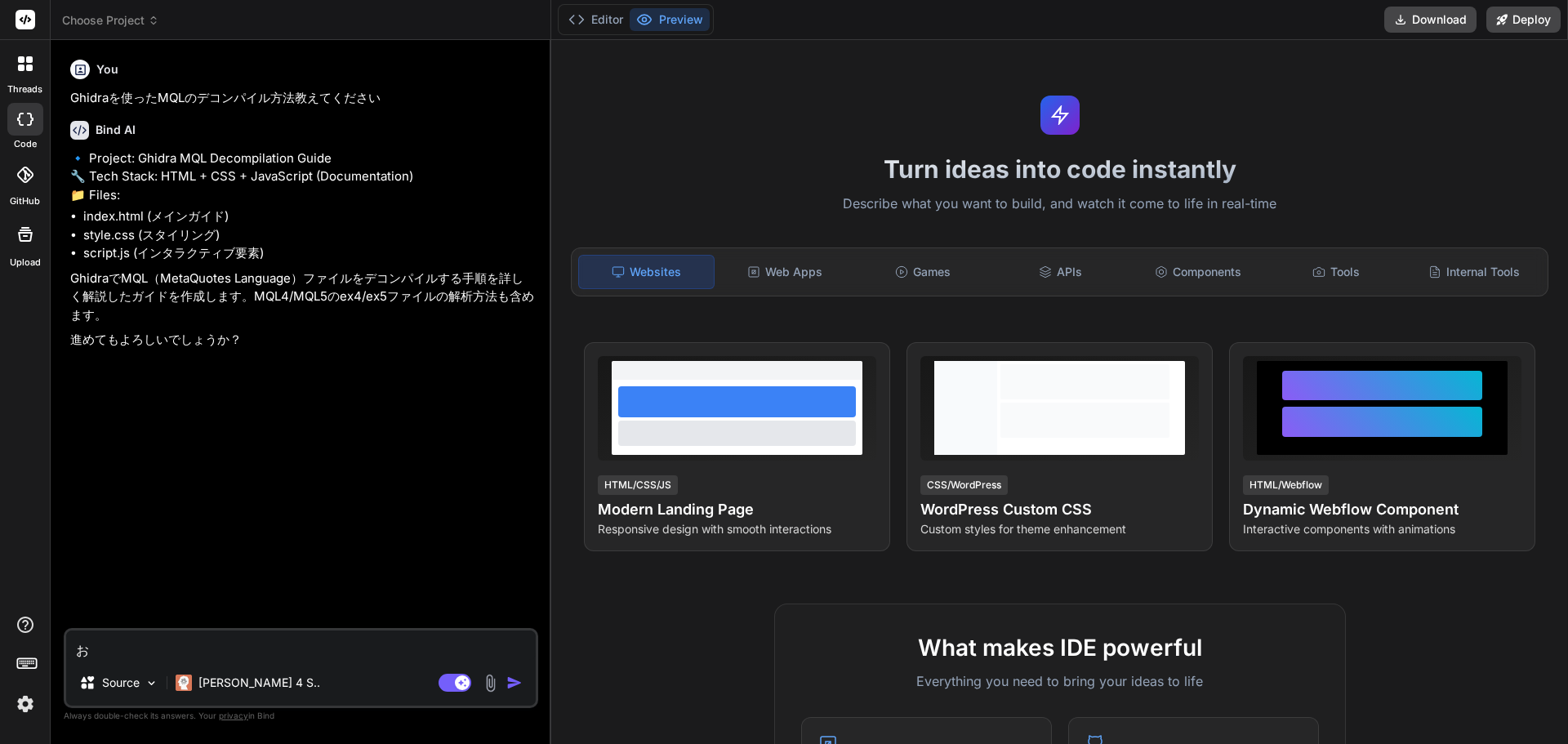
type textarea "x"
type textarea "おね"
type textarea "x"
type textarea "おねｇ"
type textarea "x"
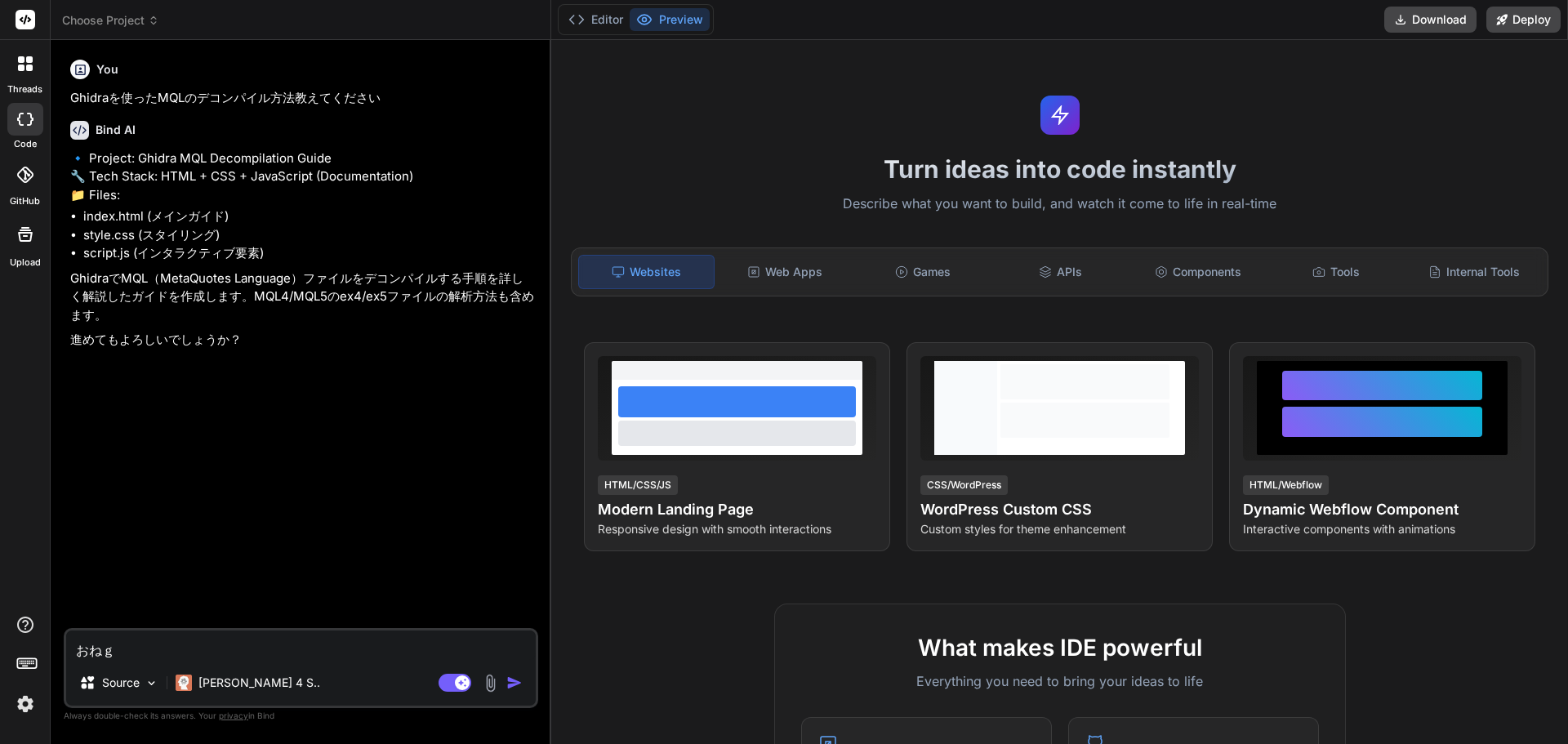
type textarea "おねが"
type textarea "x"
type textarea "おねがい"
type textarea "x"
type textarea "おねがいい"
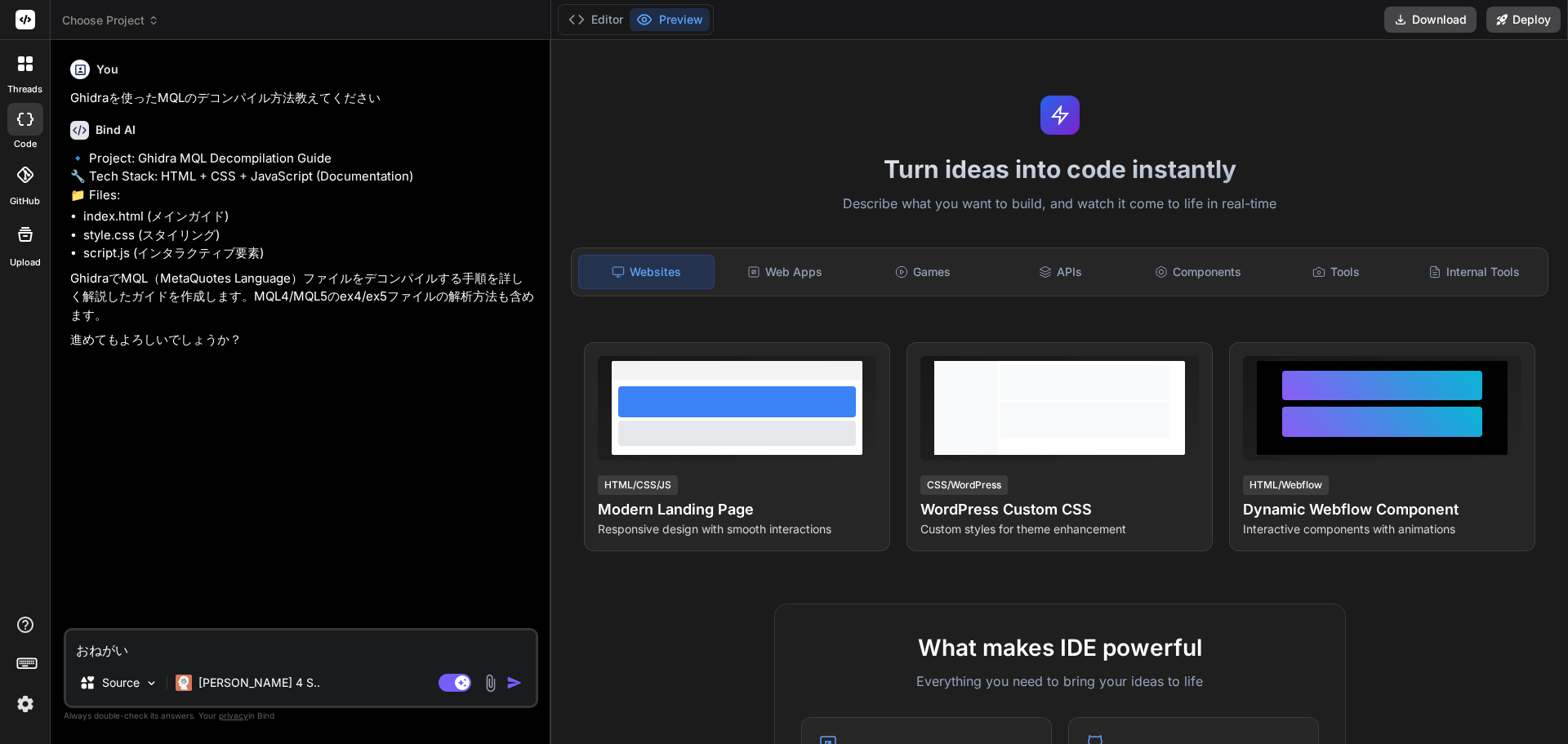
type textarea "x"
type textarea "おねがいいｔ"
type textarea "x"
type textarea "おねがいいた"
type textarea "x"
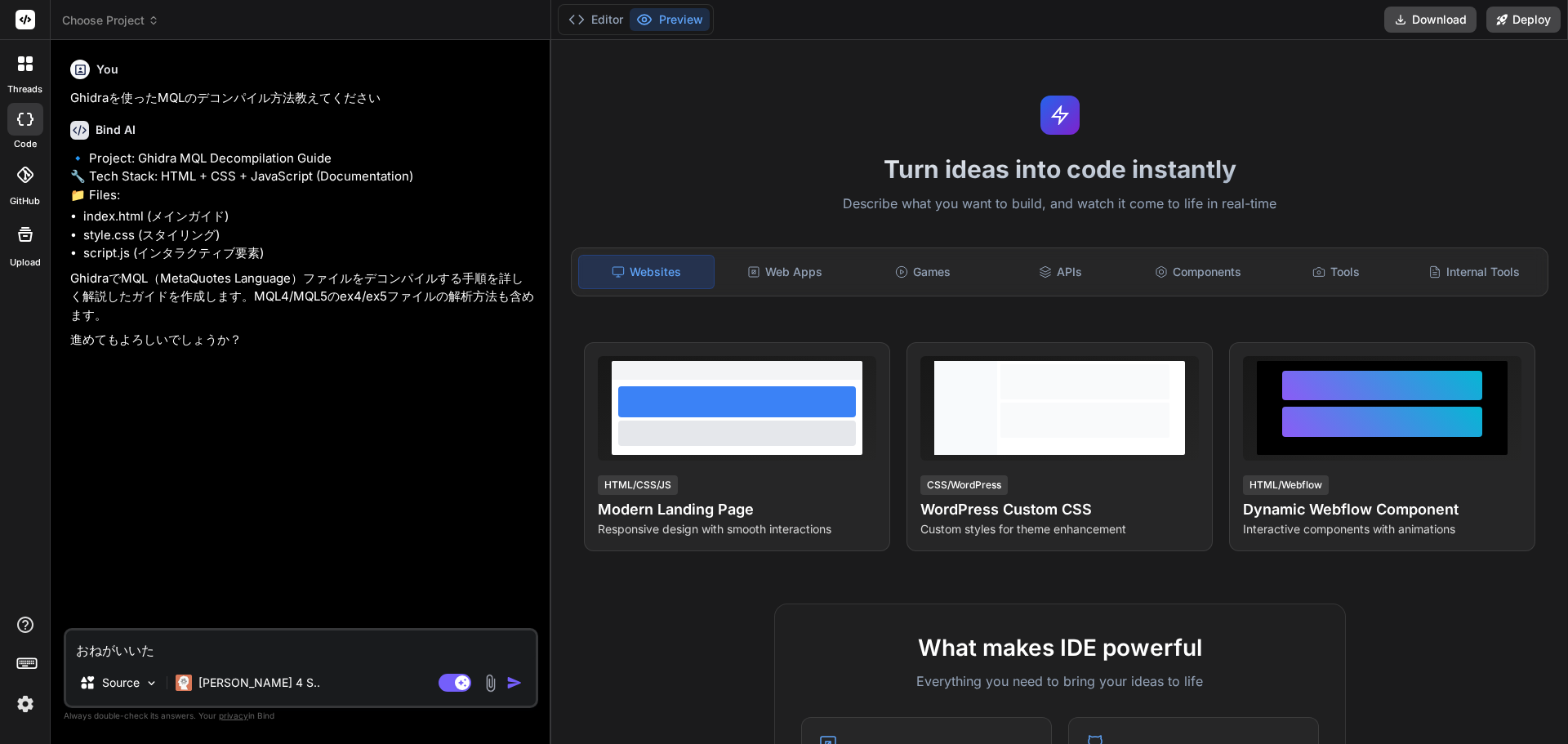
type textarea "おねがいいたｓ"
type textarea "x"
type textarea "おねがいいたし"
type textarea "x"
type textarea "おねがいいたしｍ"
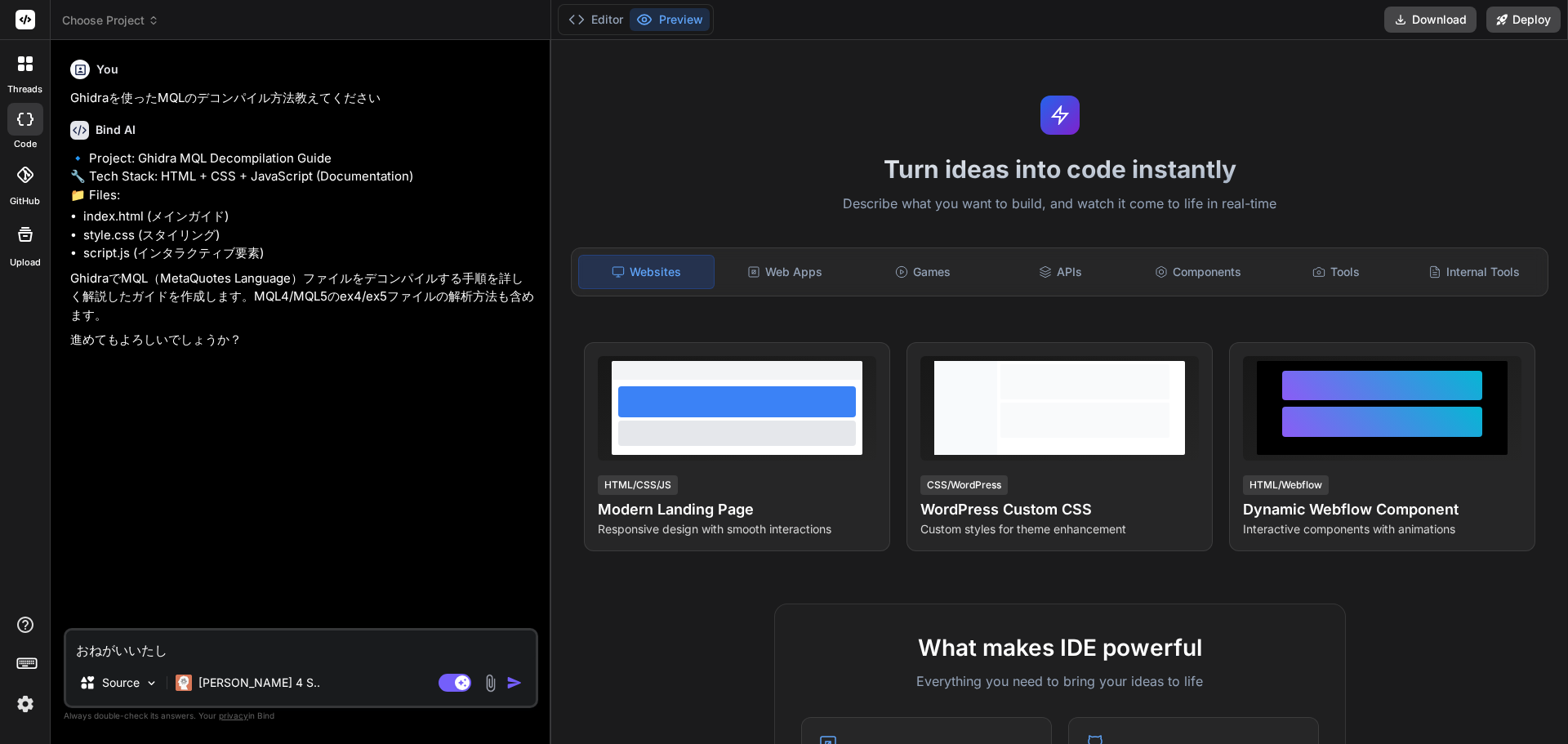
type textarea "x"
type textarea "おねがいいたしま"
type textarea "x"
type textarea "おねがいいたしまｓ"
type textarea "x"
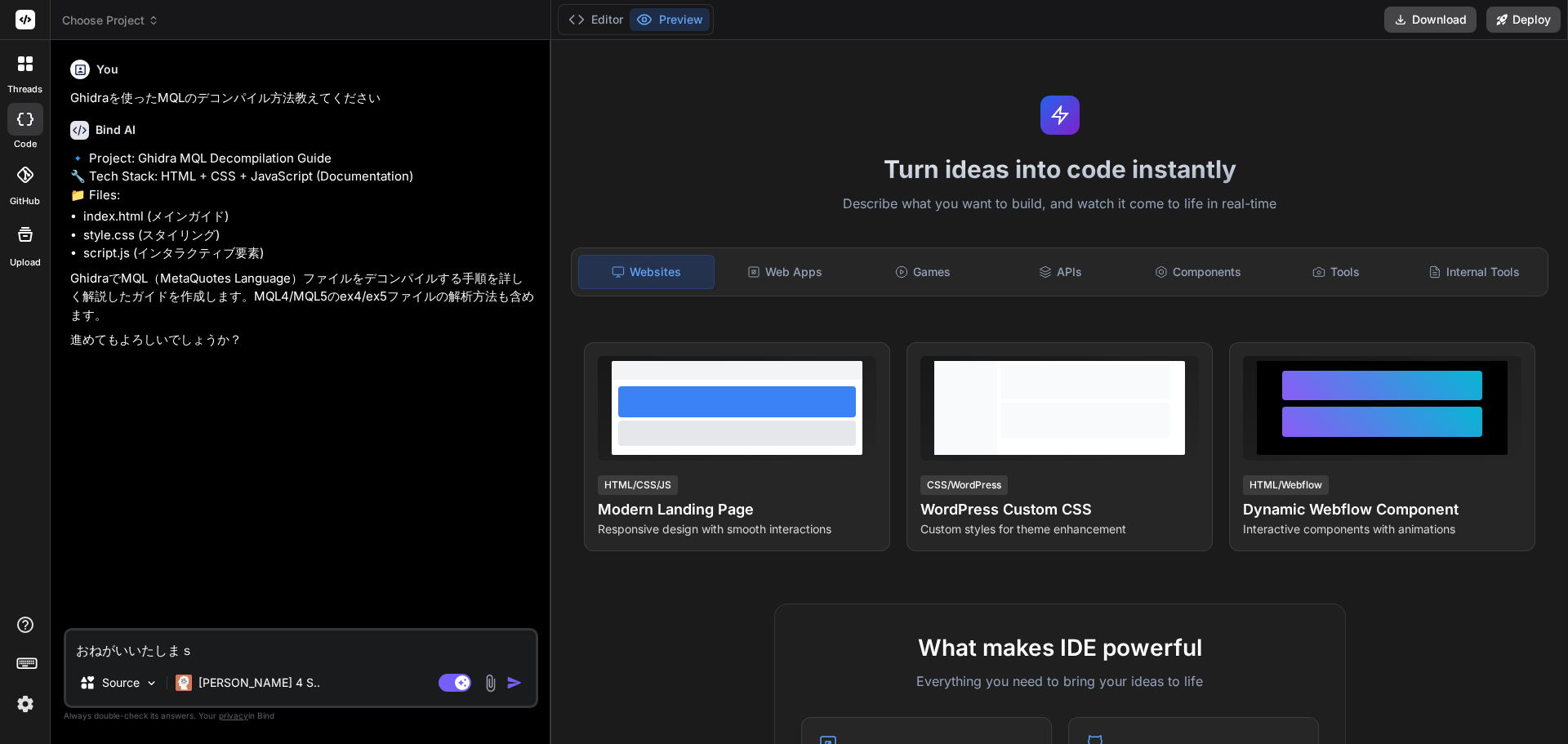
type textarea "おねがいいたします"
type textarea "x"
type textarea "お願いいたします"
type textarea "x"
type textarea "お願いいたします！"
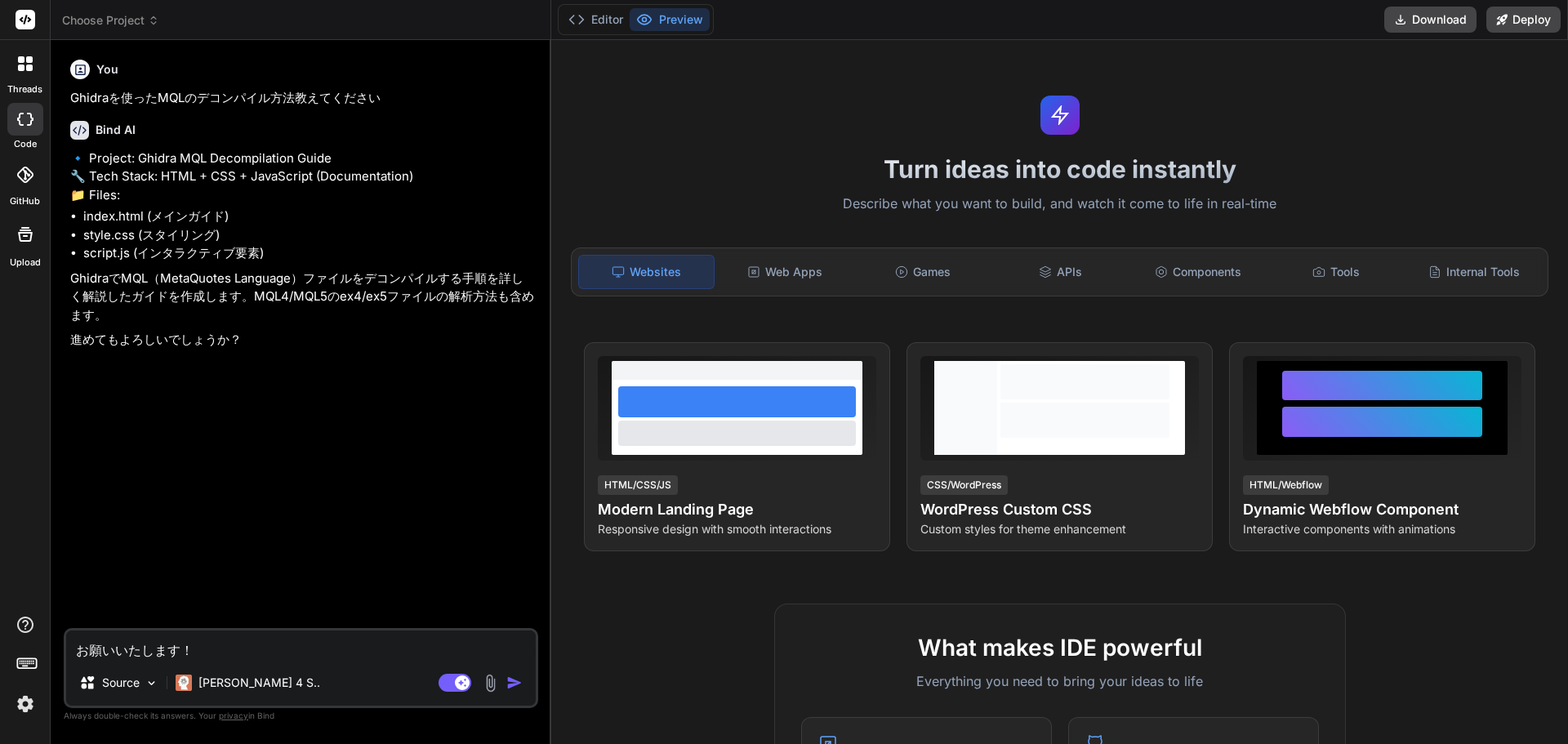
type textarea "x"
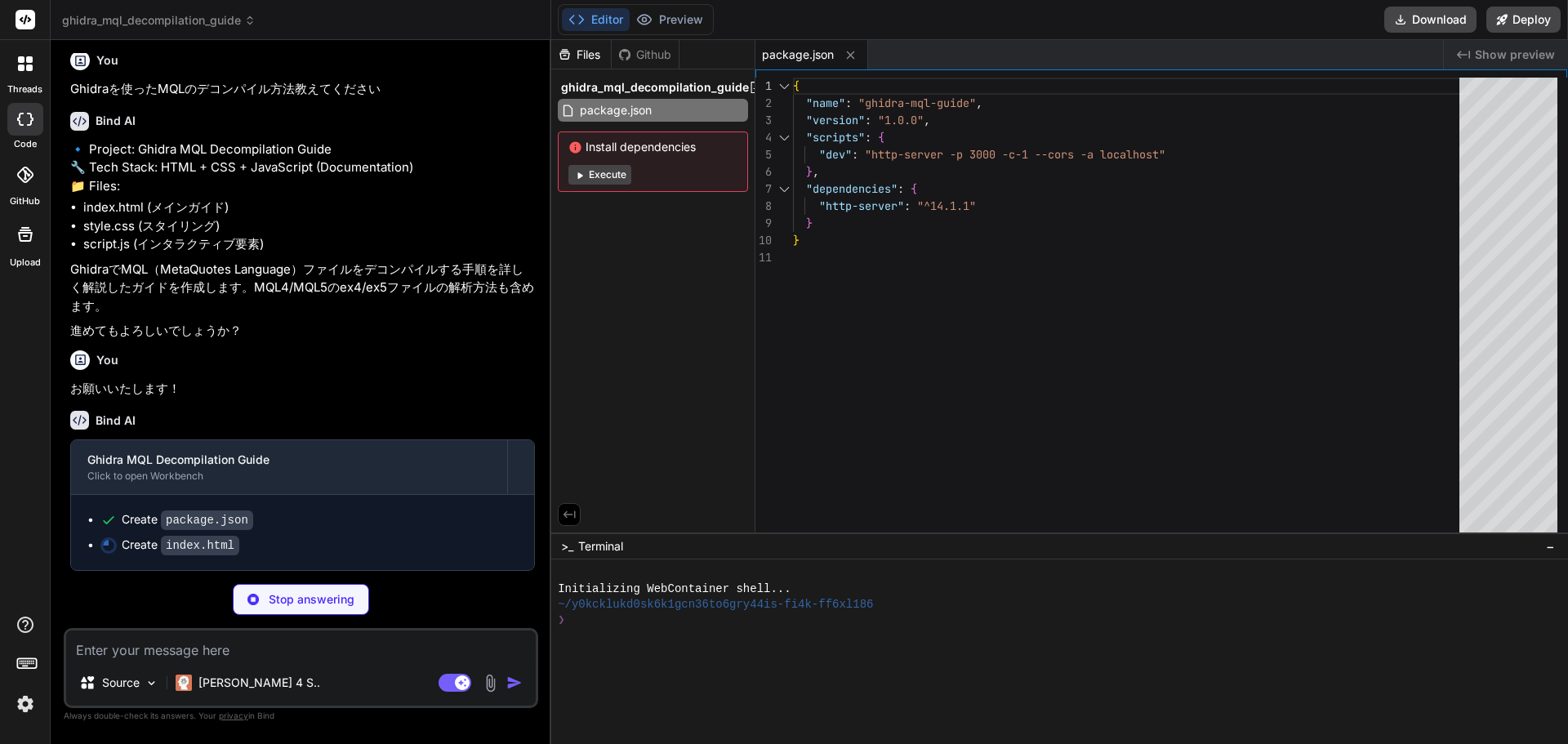
scroll to position [46, 0]
type textarea "x"
type textarea "<script src="[URL][DOMAIN_NAME]"></script> <script src="[URL][DOMAIN_NAME]"></s…"
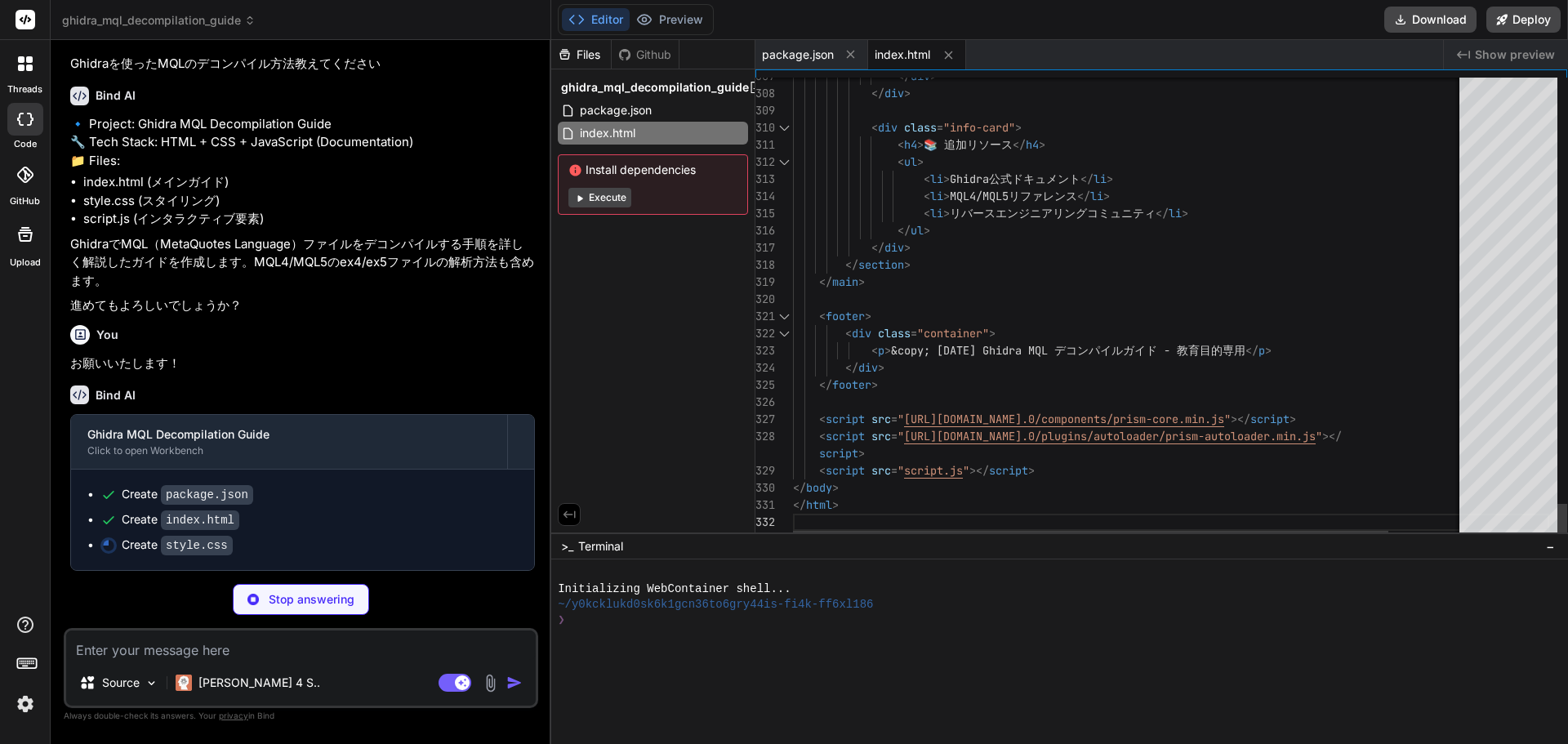
type textarea "x"
type textarea "border-radius: 4px; } ::-webkit-scrollbar-thumb:hover { background: rgba(52, 15…"
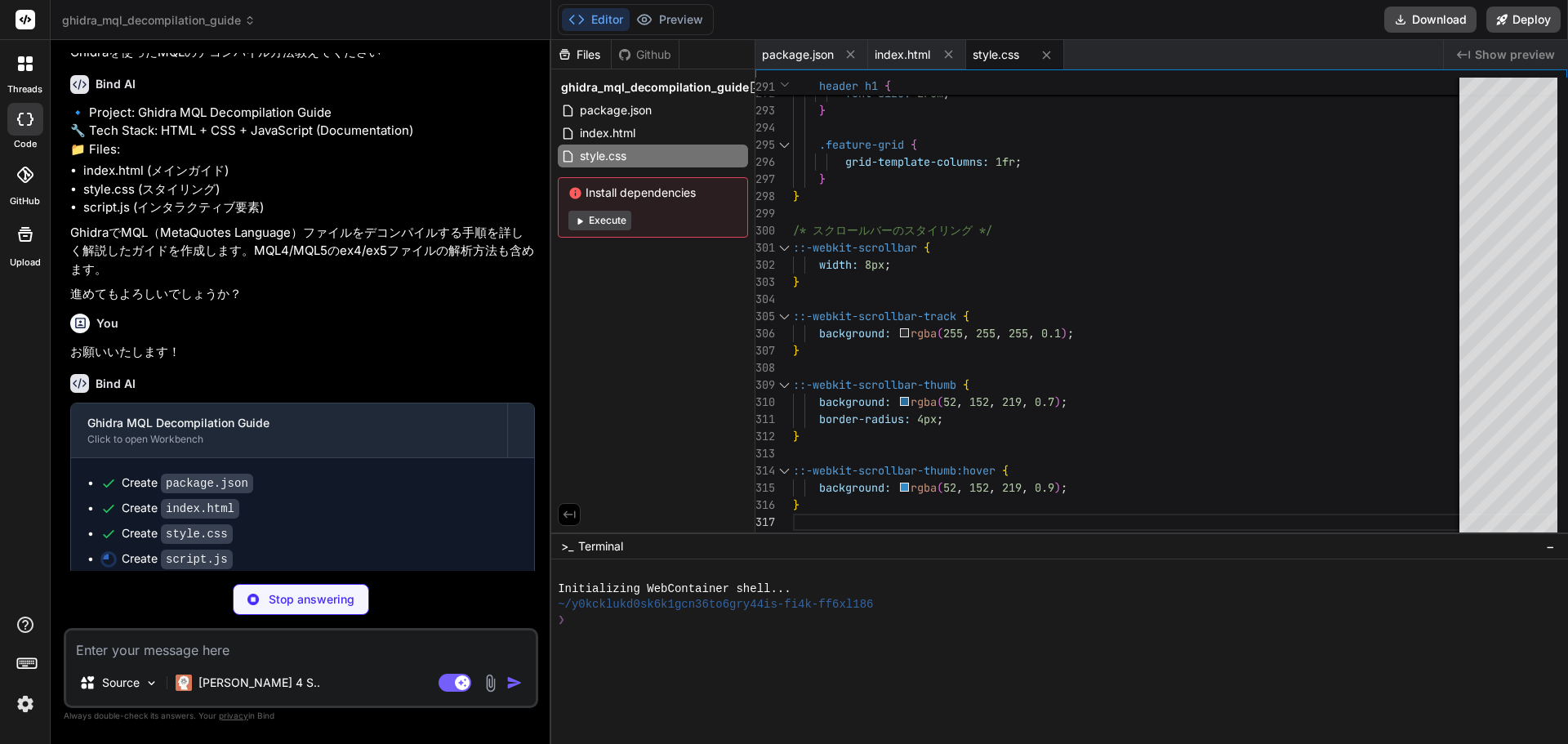
scroll to position [96, 0]
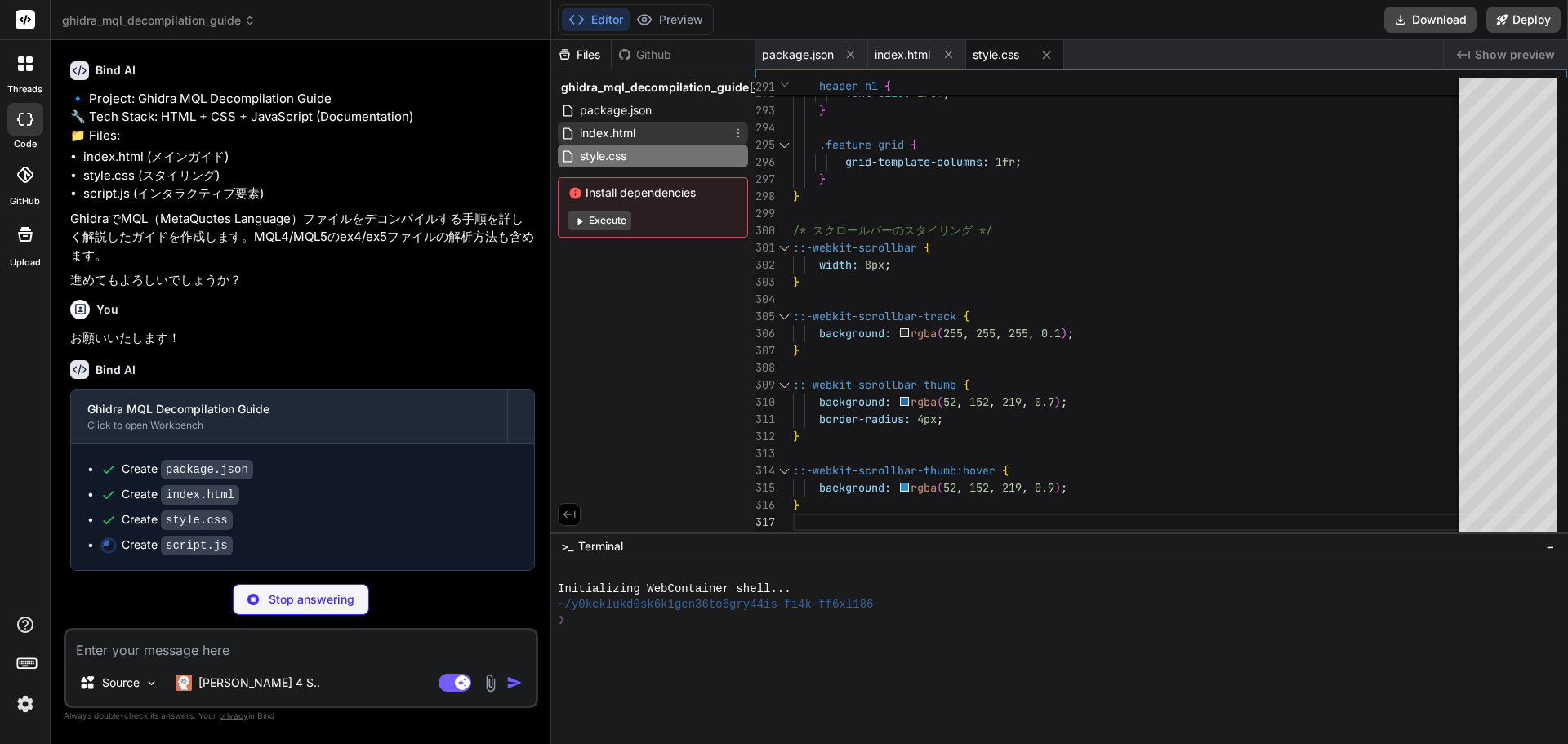
type textarea "x"
click at [604, 136] on span "index.html" at bounding box center [608, 133] width 59 height 19
type textarea "<script src="[URL][DOMAIN_NAME]"></script> <script src="[URL][DOMAIN_NAME]"></s…"
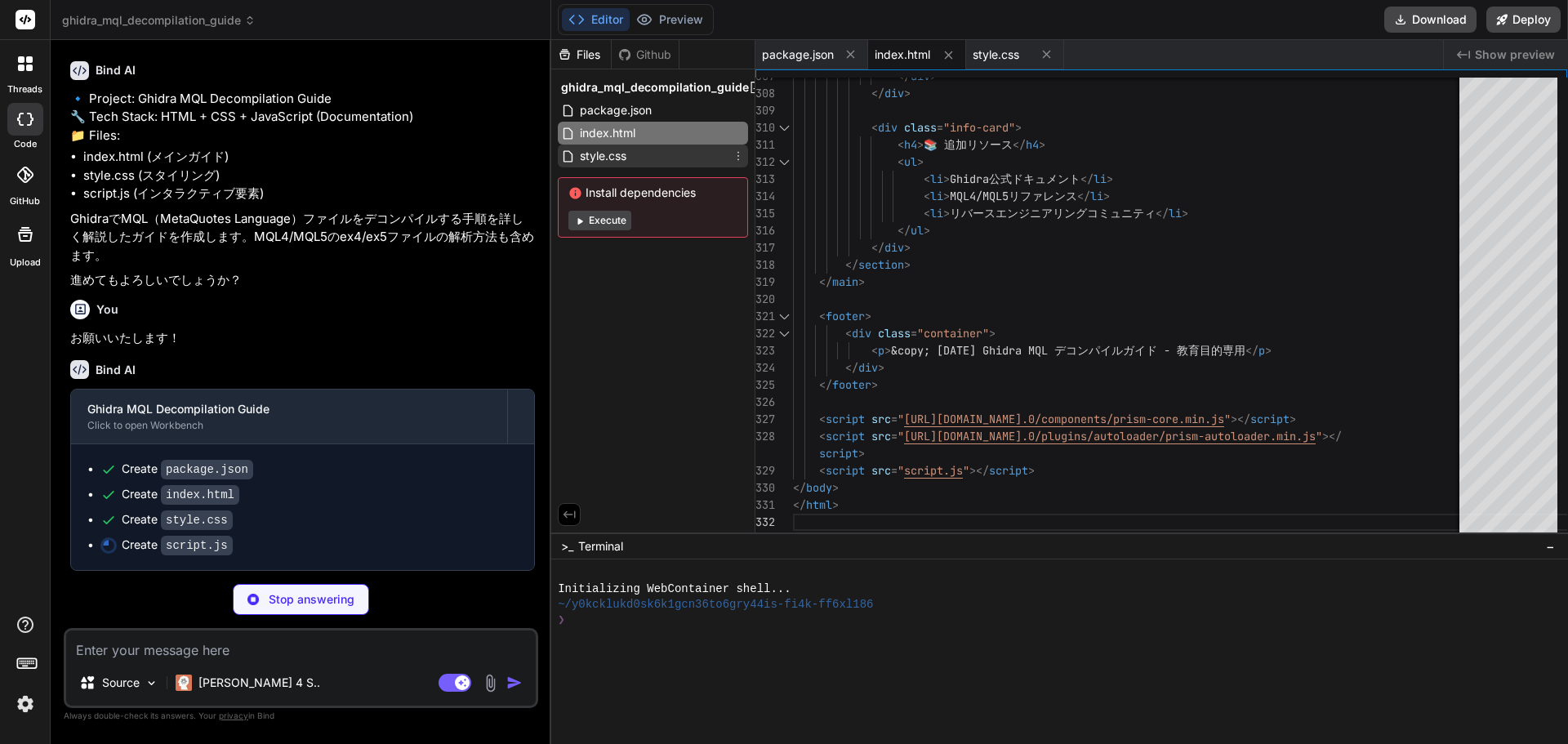
type textarea "x"
click at [594, 162] on span "style.css" at bounding box center [603, 155] width 50 height 19
type textarea "border-radius: 4px; } ::-webkit-scrollbar-thumb:hover { background: rgba(52, 15…"
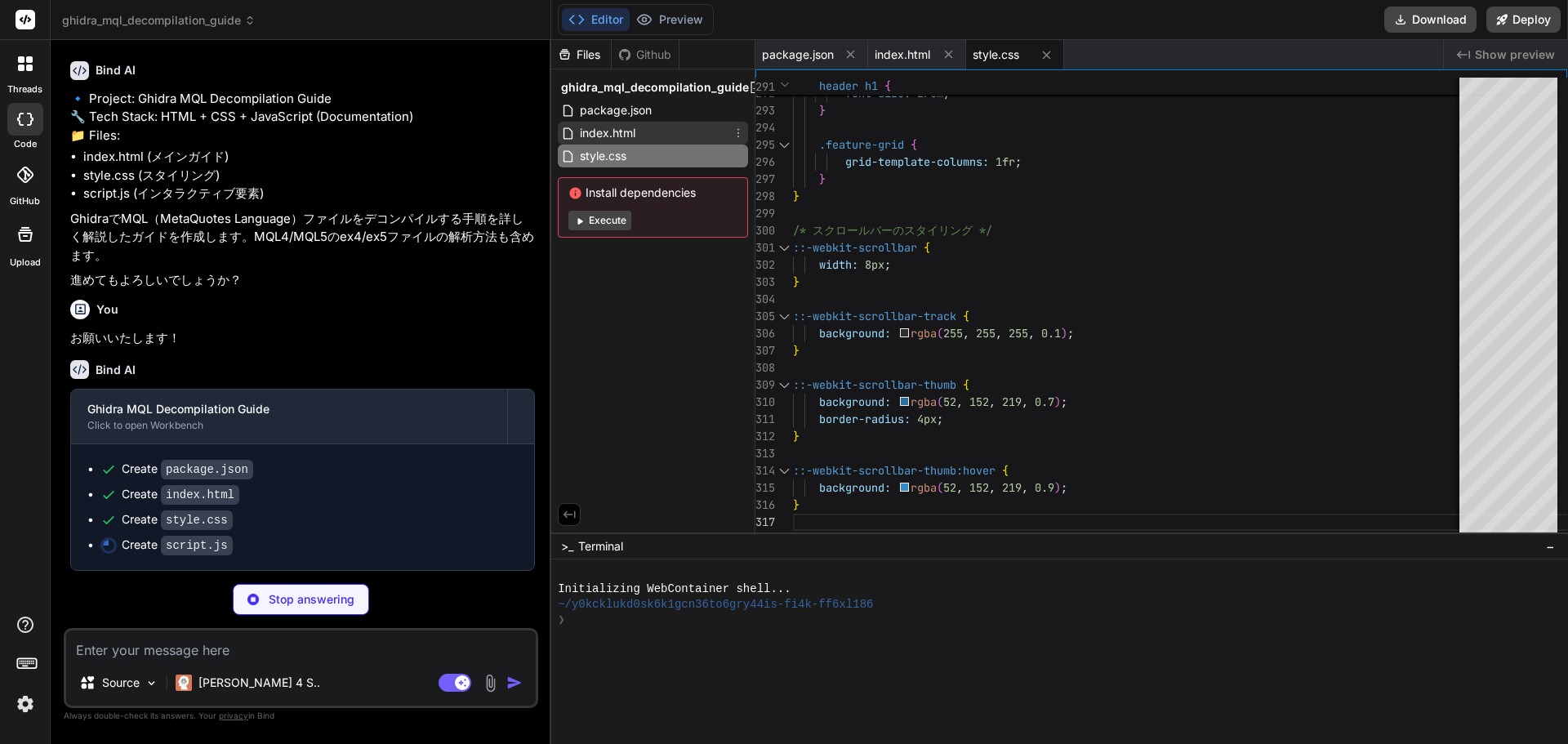
type textarea "x"
type textarea "// 検索機能を有効化（オプション） // createSearchFunction(); console.log('Ghidra MQL デコンパイルガイド…"
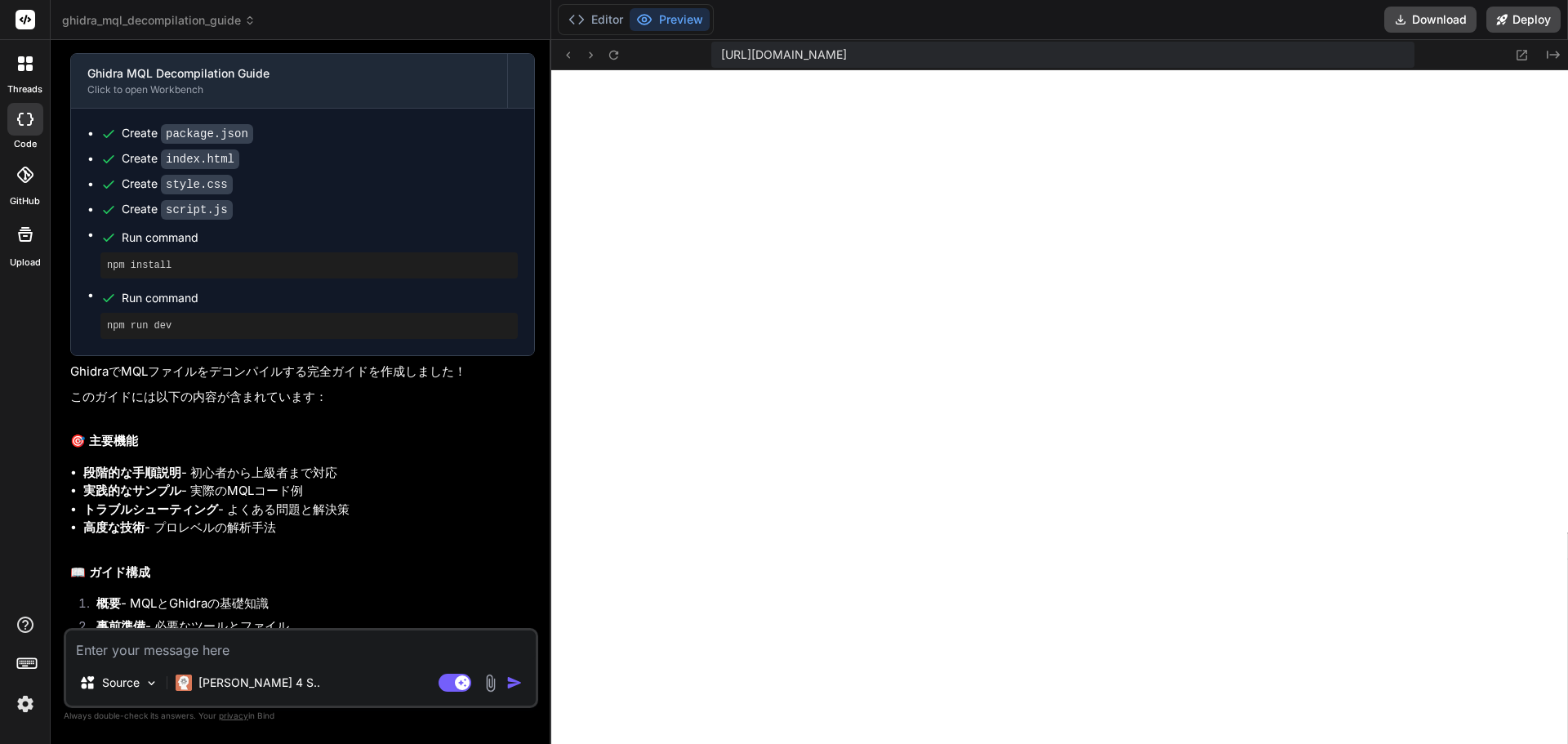
scroll to position [605, 0]
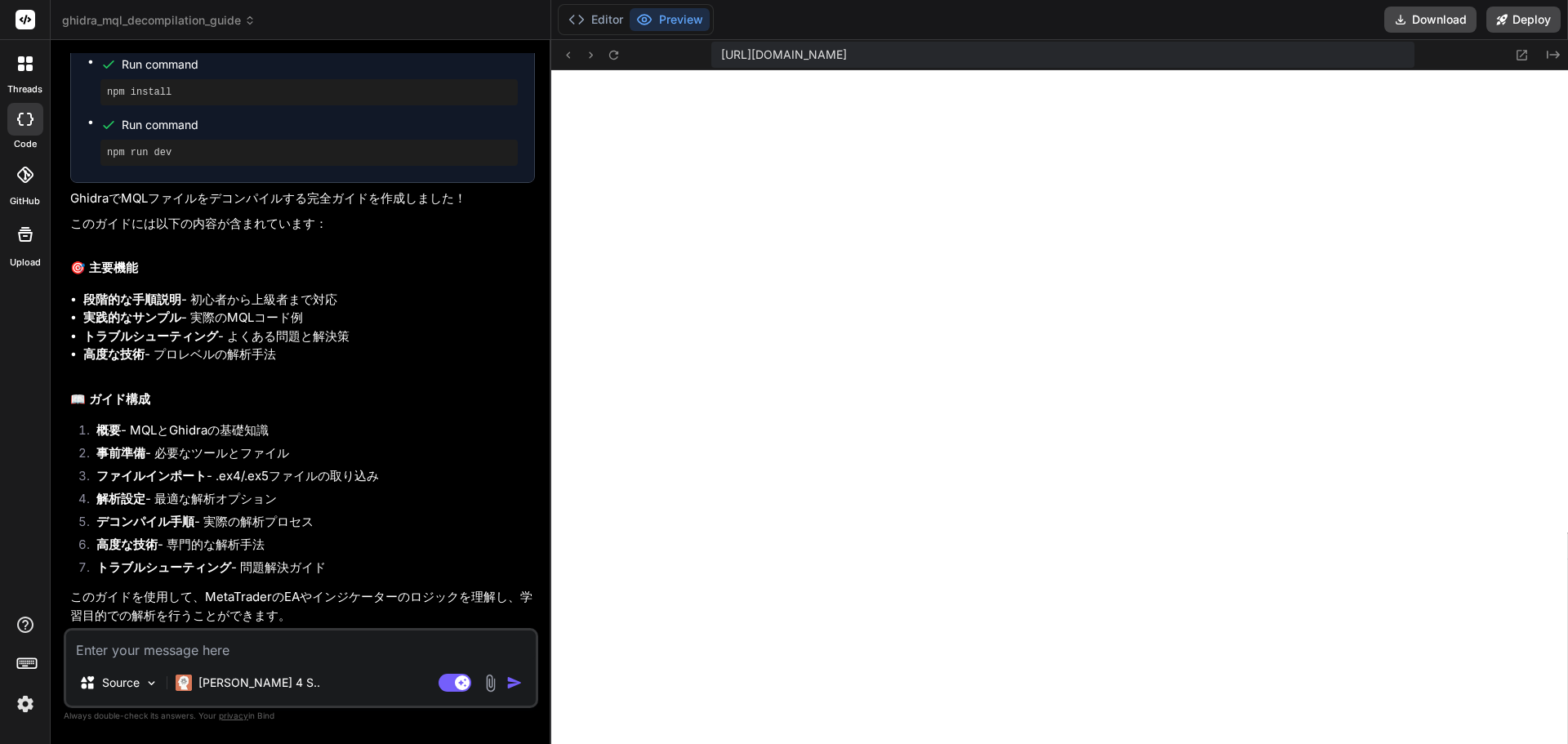
click at [23, 162] on div at bounding box center [25, 174] width 36 height 36
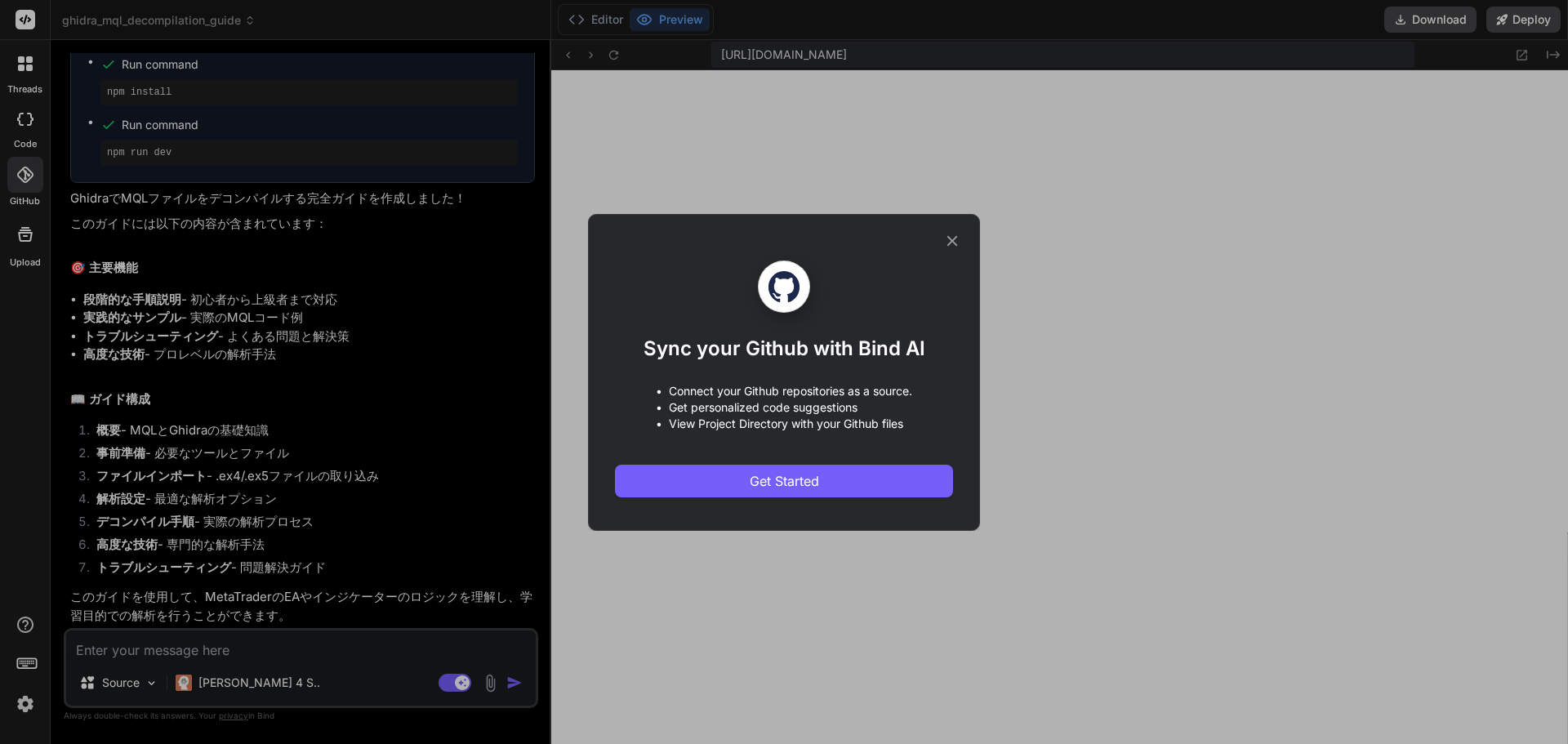
click at [950, 244] on icon at bounding box center [951, 240] width 18 height 18
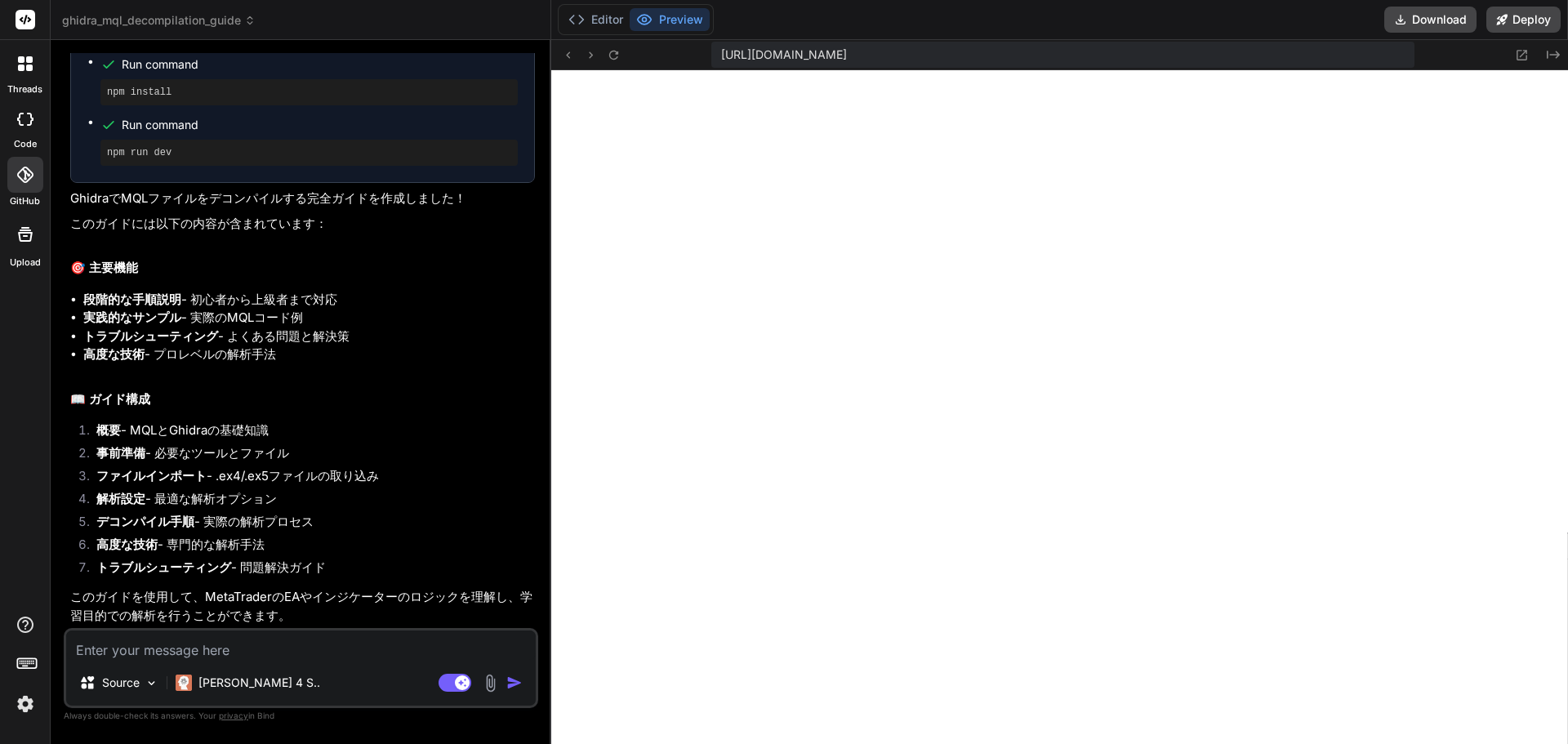
click at [33, 78] on div at bounding box center [25, 63] width 34 height 34
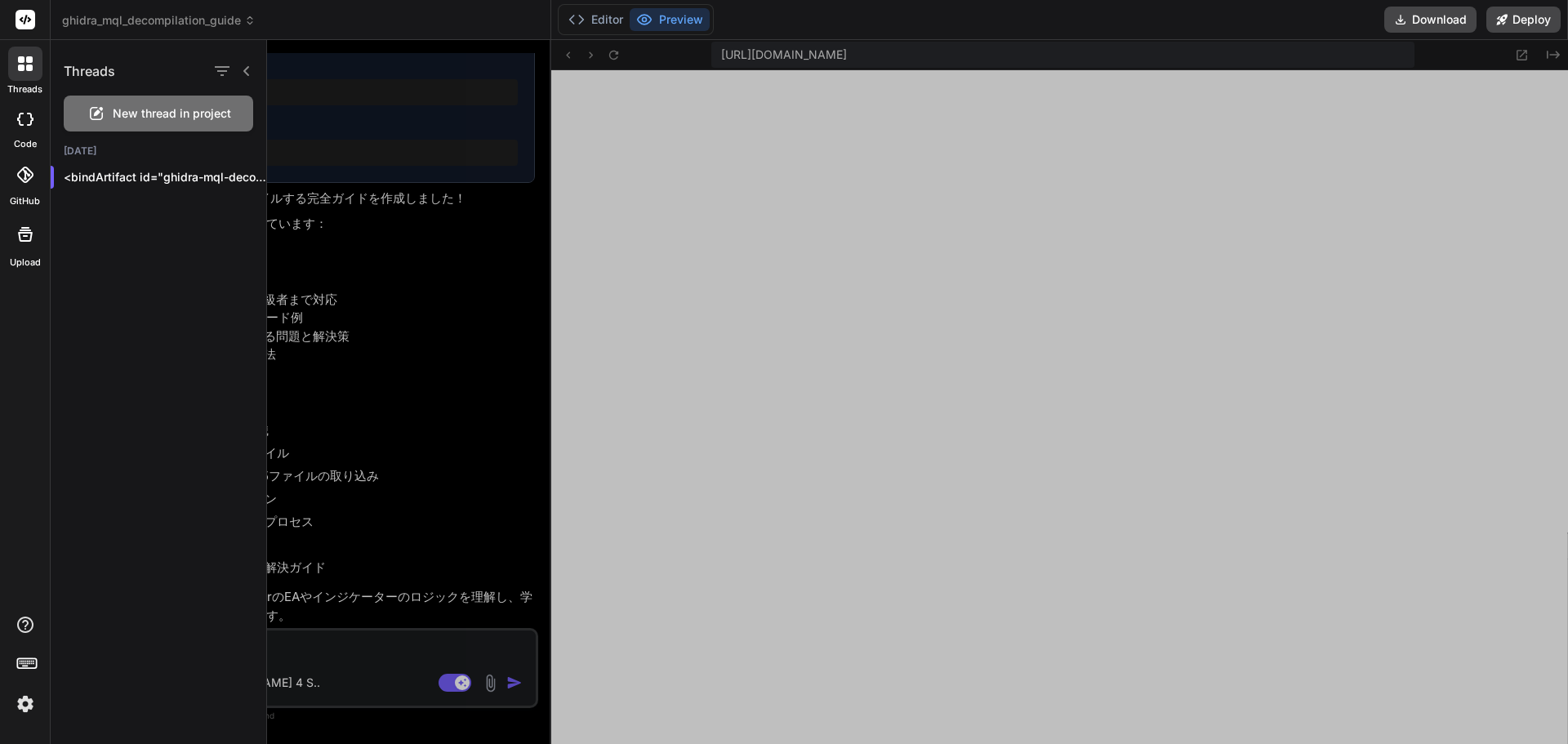
click at [17, 166] on div at bounding box center [25, 174] width 36 height 36
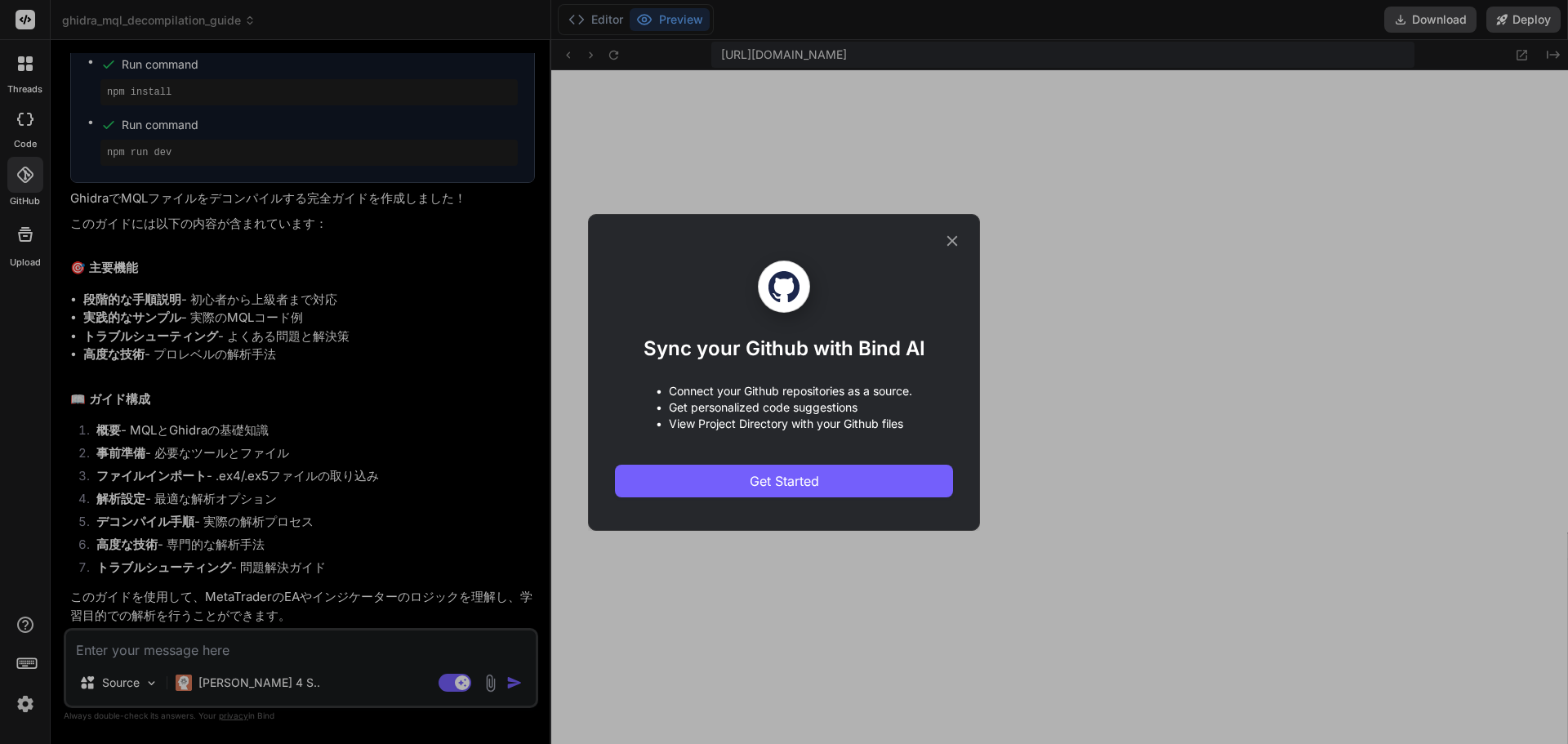
click at [18, 138] on div "Sync your Github with Bind AI • Connect your Github repositories as a source. •…" at bounding box center [784, 372] width 1568 height 744
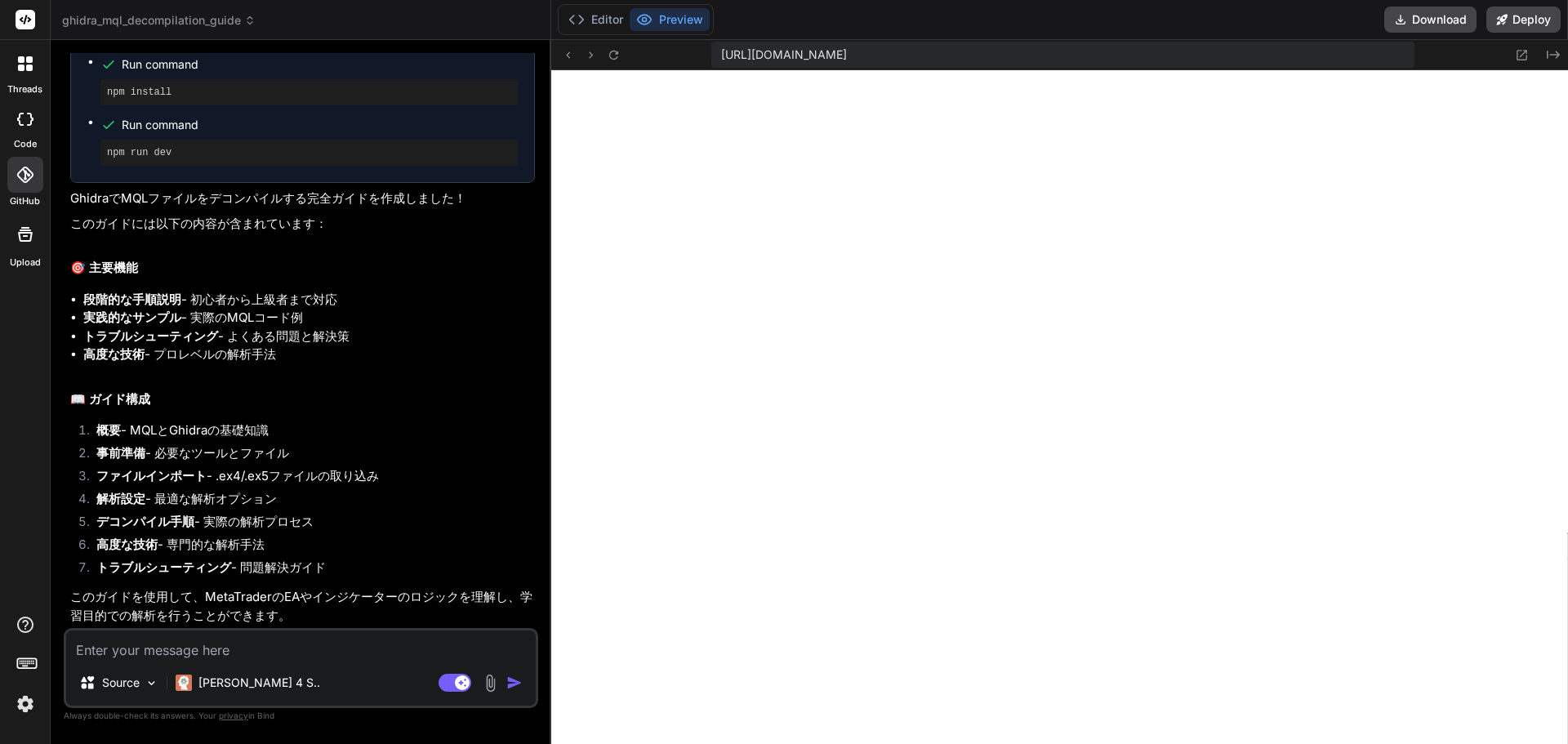
click at [21, 126] on div at bounding box center [25, 118] width 36 height 32
click at [22, 173] on icon at bounding box center [26, 174] width 17 height 17
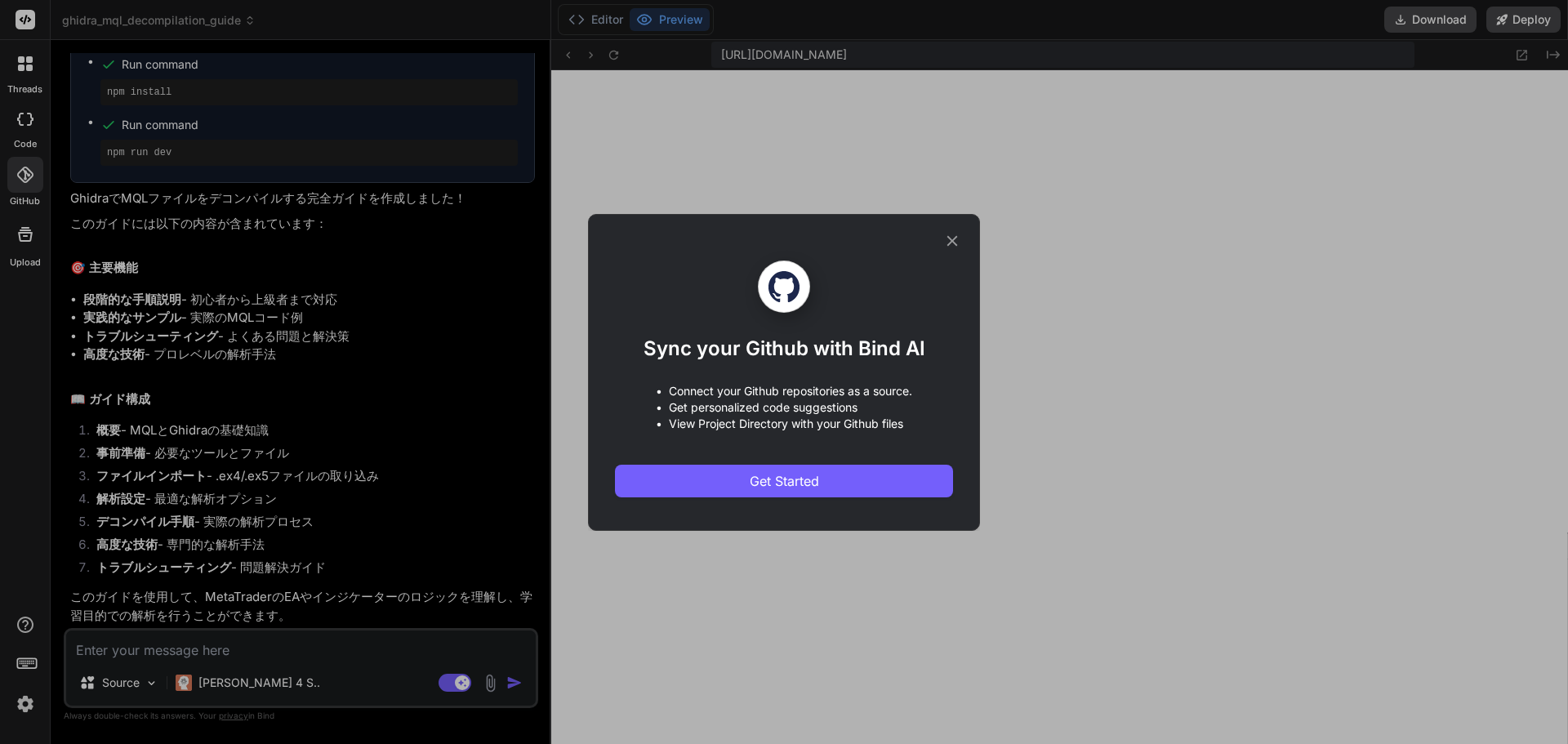
click at [954, 240] on icon at bounding box center [951, 240] width 18 height 18
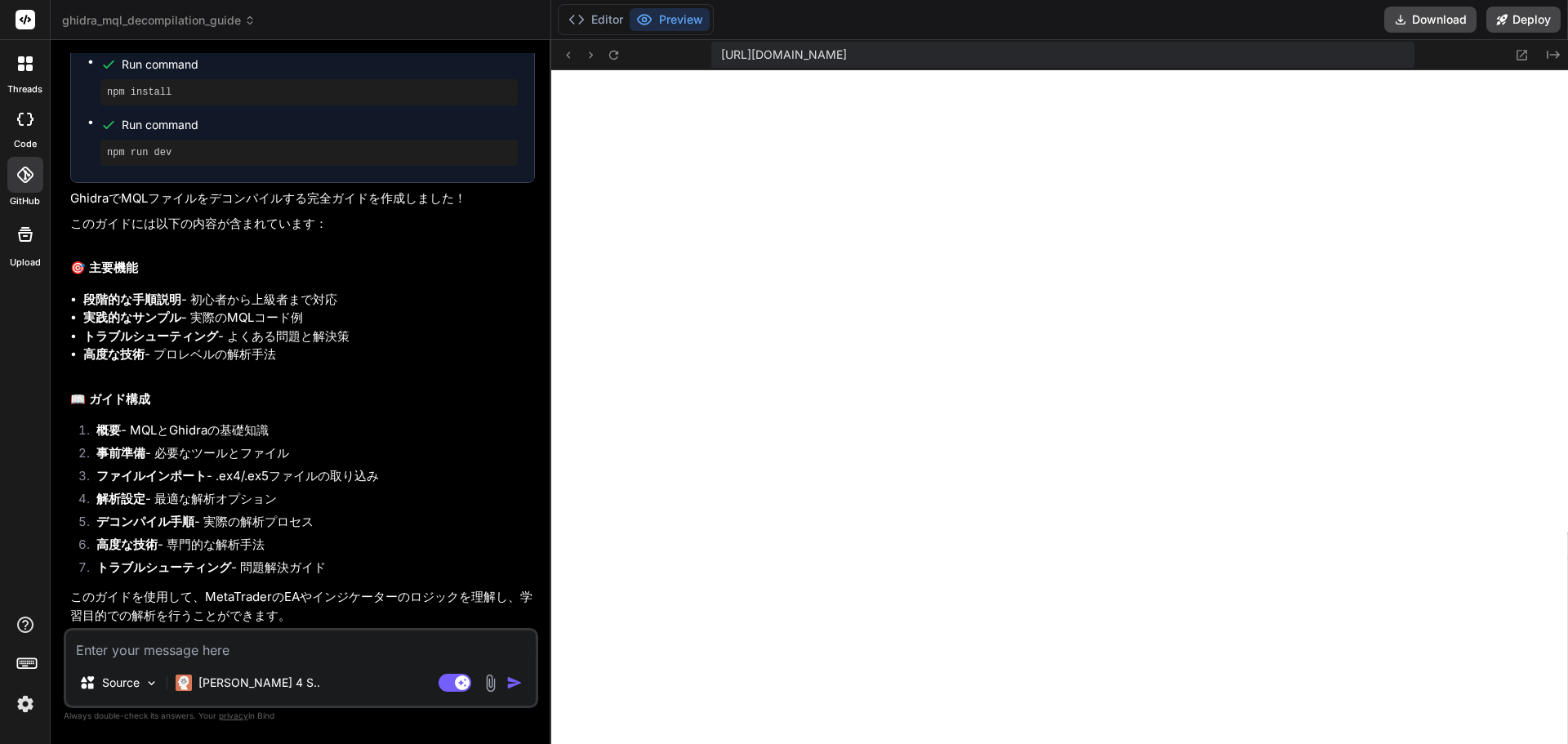
click at [167, 364] on li "高度な技術 - プロレベルの解析手法" at bounding box center [308, 354] width 452 height 18
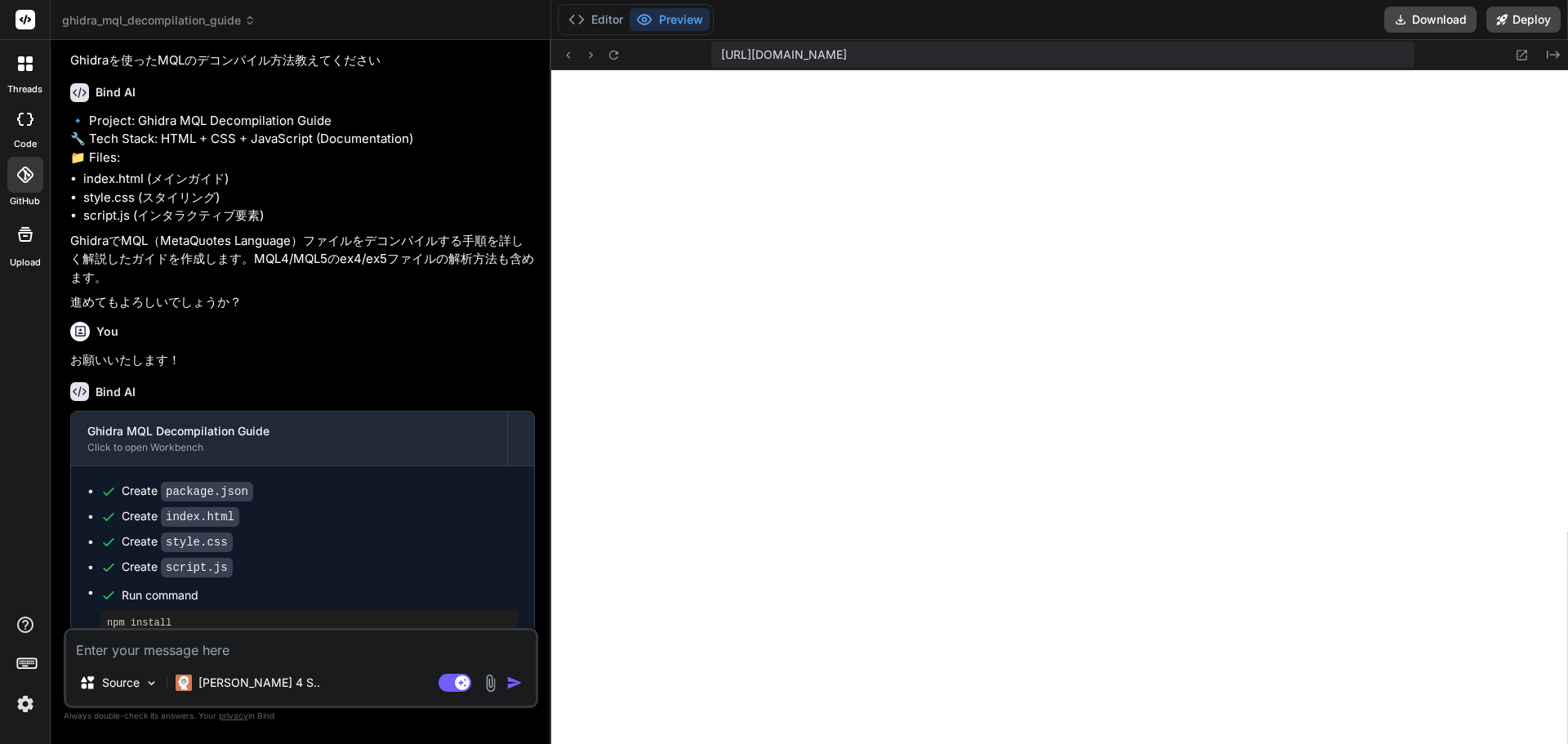
scroll to position [0, 0]
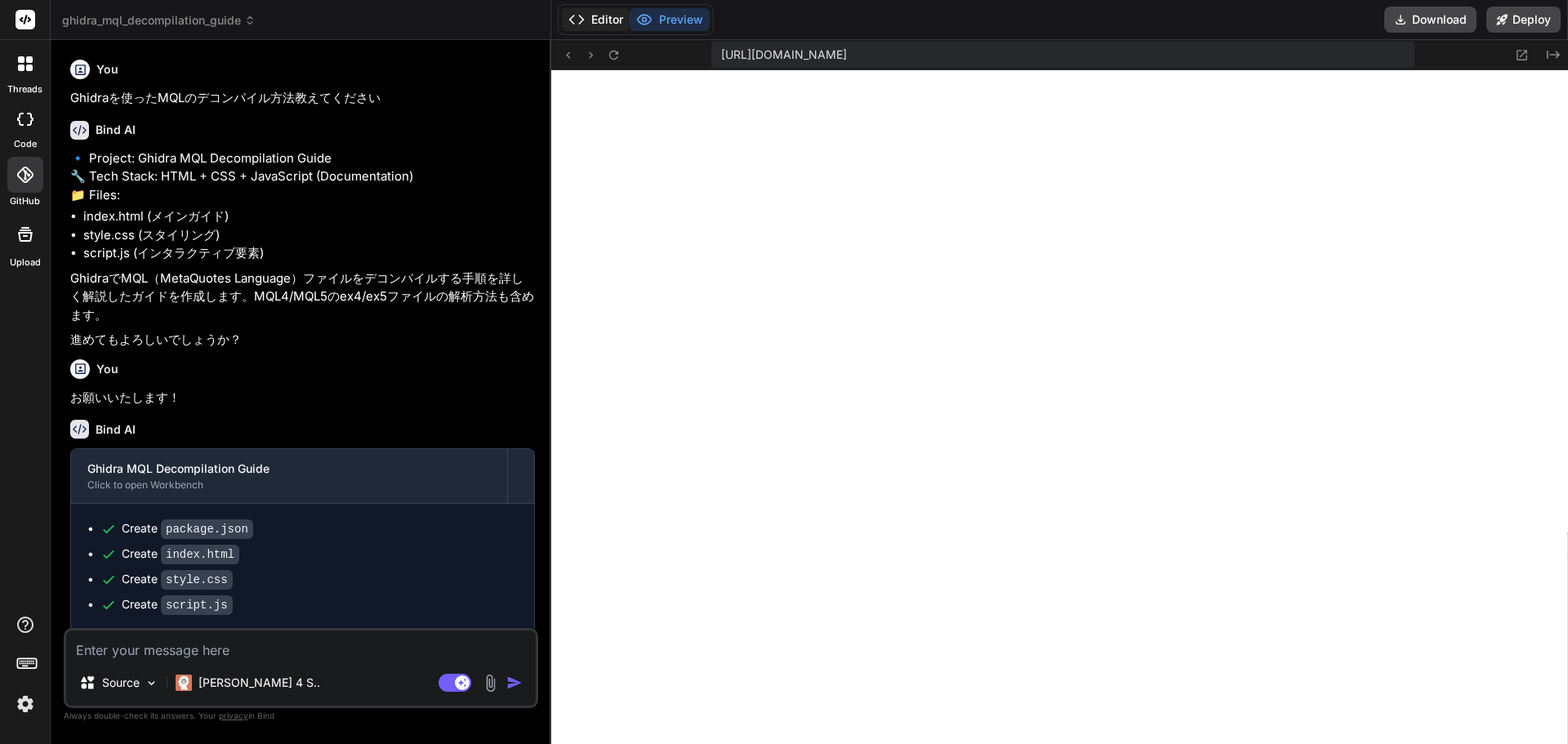
click at [589, 15] on button "Editor" at bounding box center [595, 19] width 67 height 23
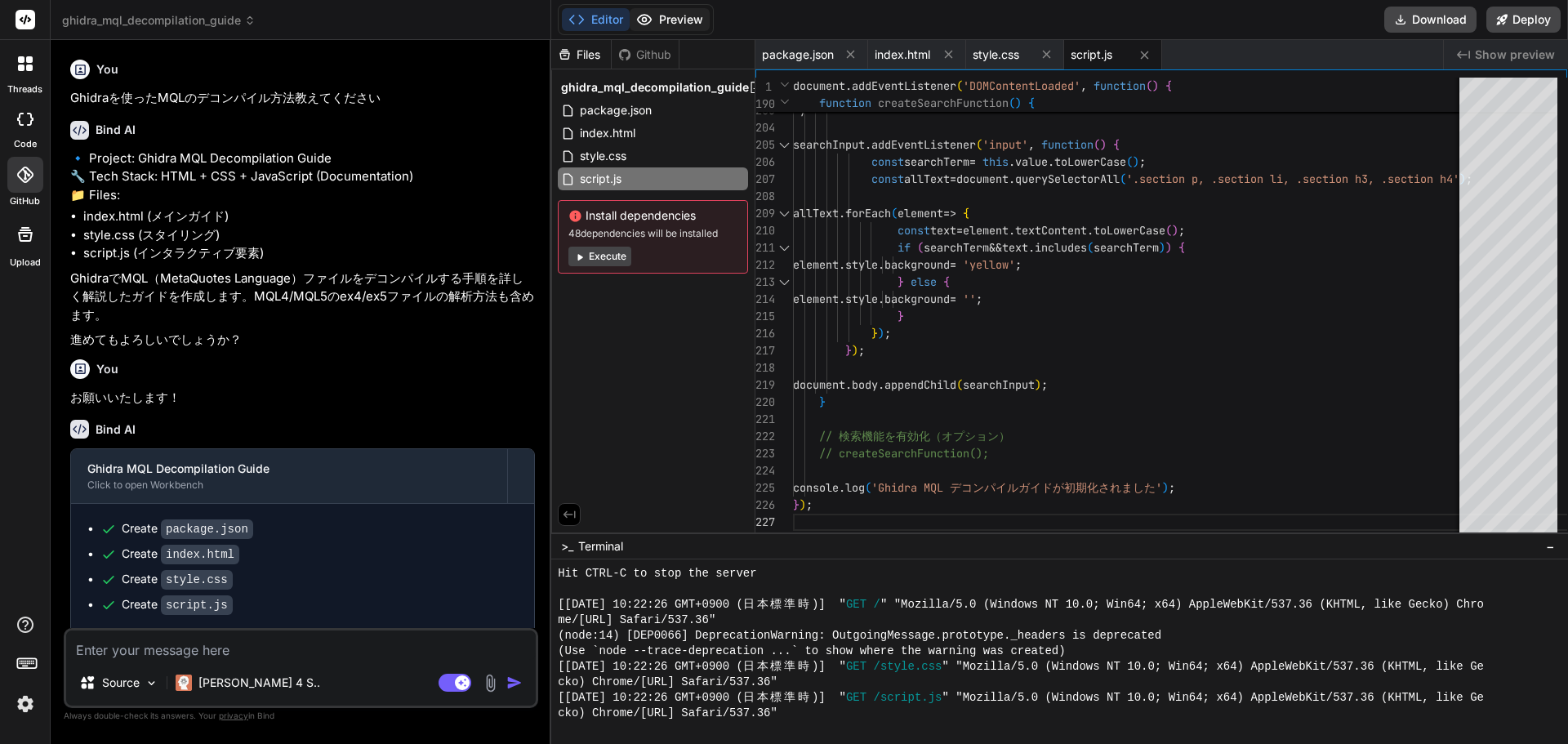
click at [650, 21] on icon at bounding box center [645, 19] width 14 height 10
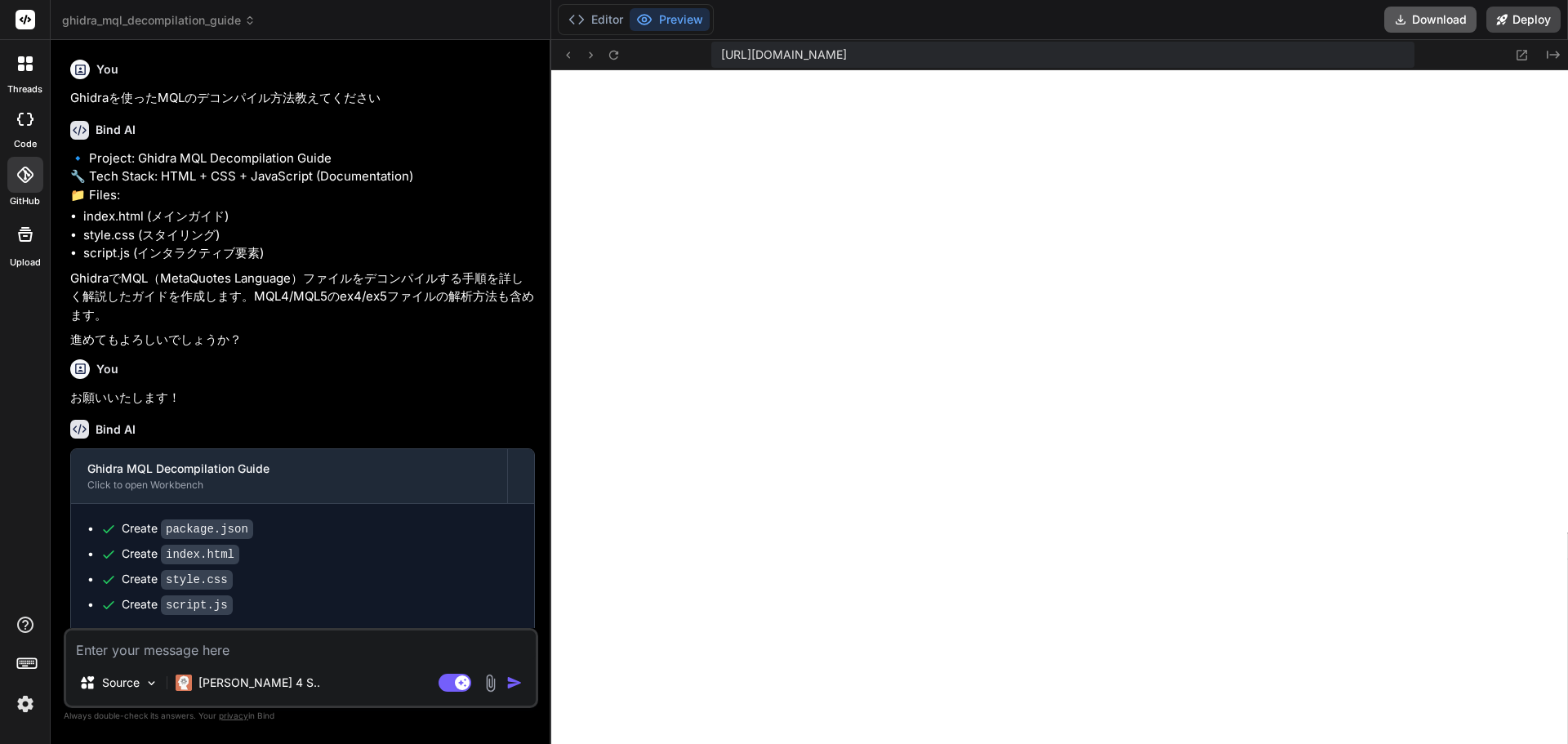
click at [1439, 20] on button "Download" at bounding box center [1430, 19] width 92 height 26
click at [39, 63] on div at bounding box center [25, 63] width 34 height 34
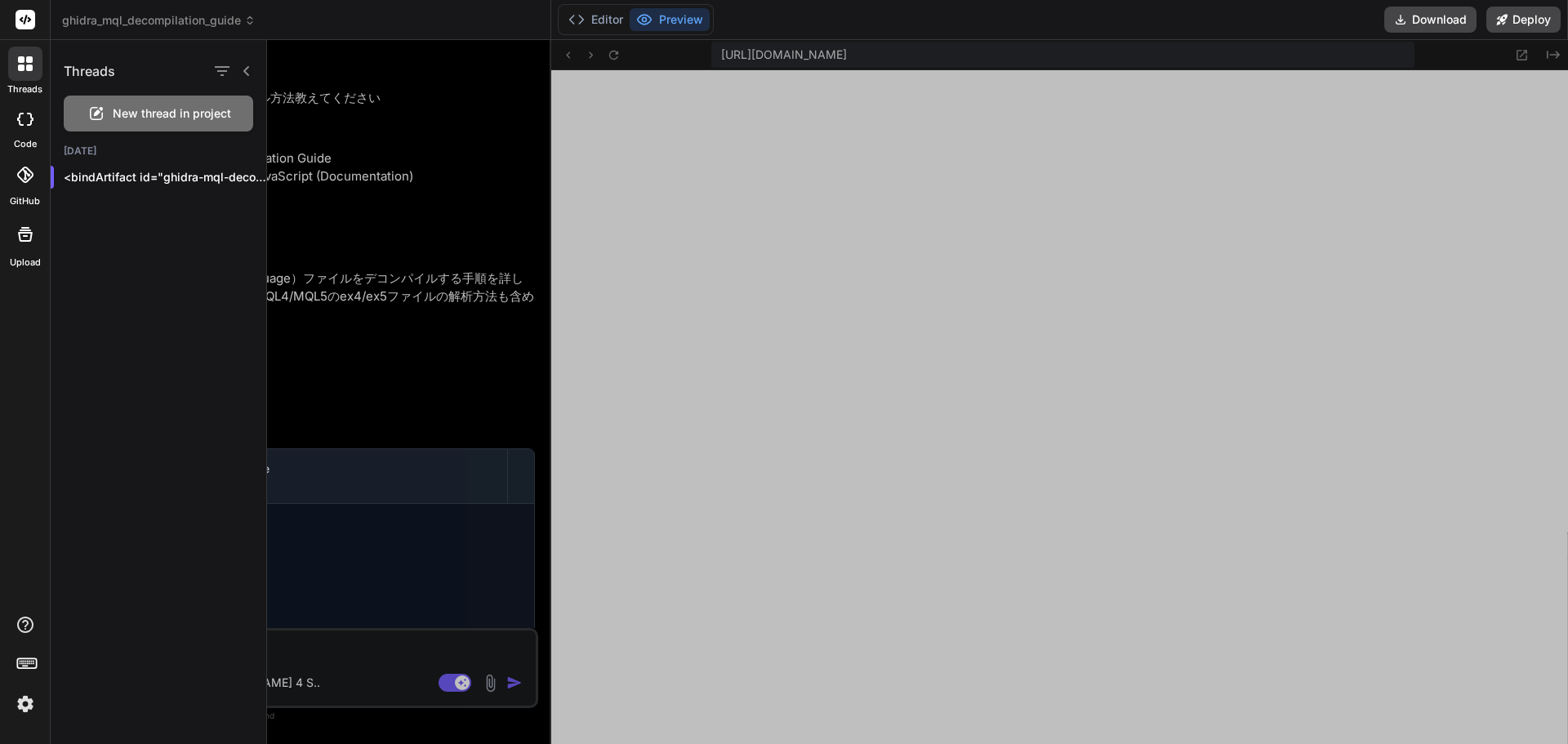
click at [128, 116] on span "New thread in project" at bounding box center [172, 114] width 118 height 17
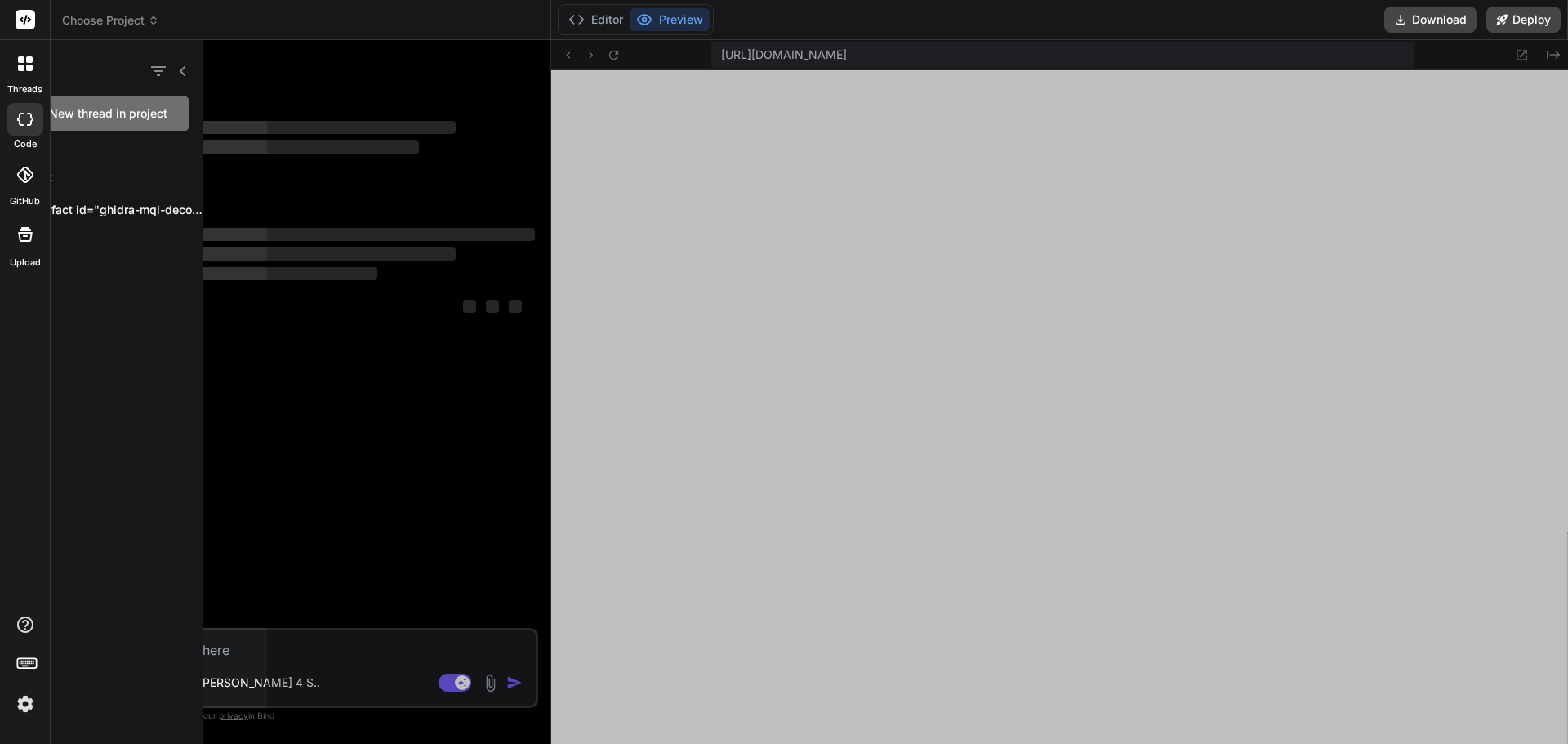
scroll to position [791, 0]
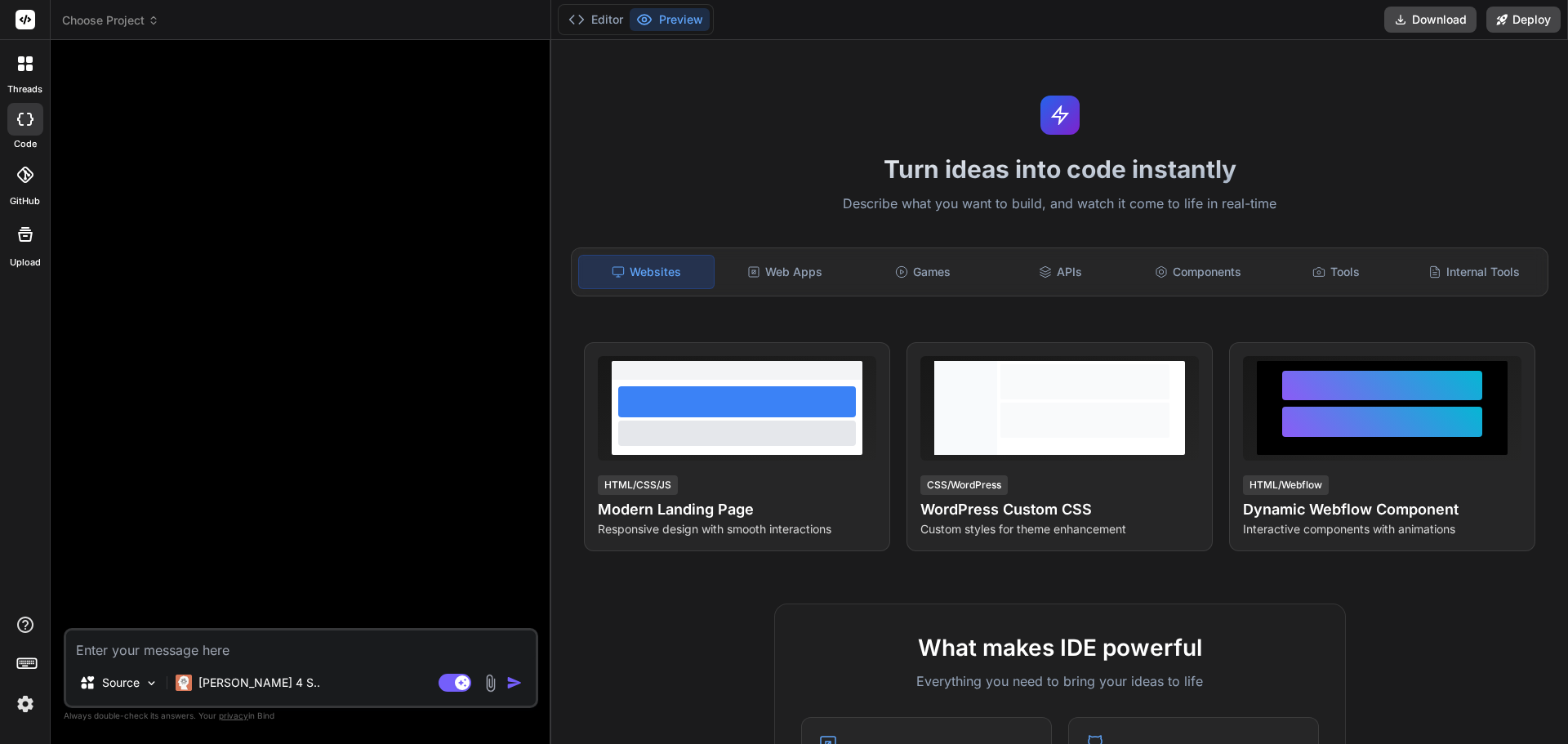
click at [25, 121] on icon at bounding box center [26, 119] width 17 height 13
type textarea "x"
